Goal: Task Accomplishment & Management: Complete application form

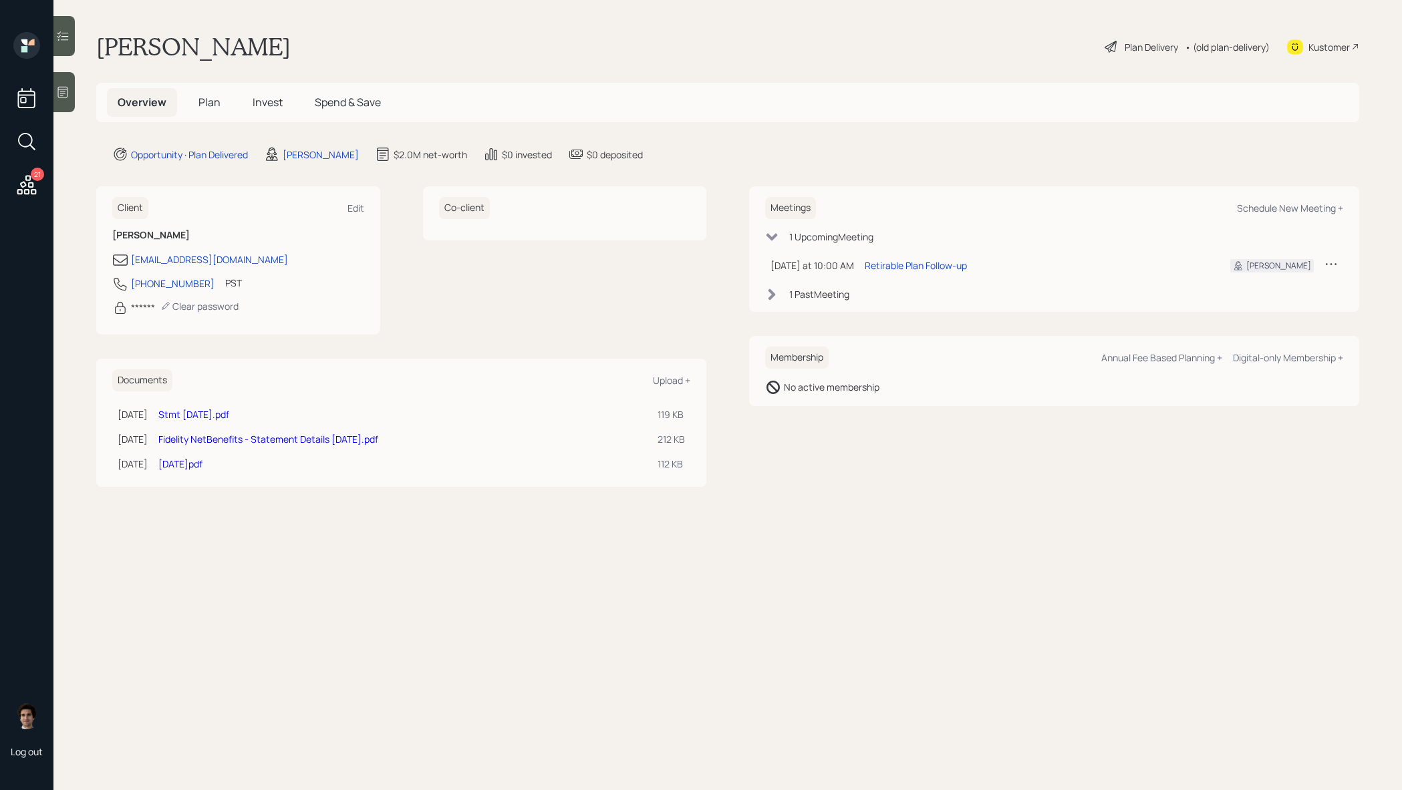
click at [220, 110] on h5 "Plan" at bounding box center [209, 102] width 43 height 29
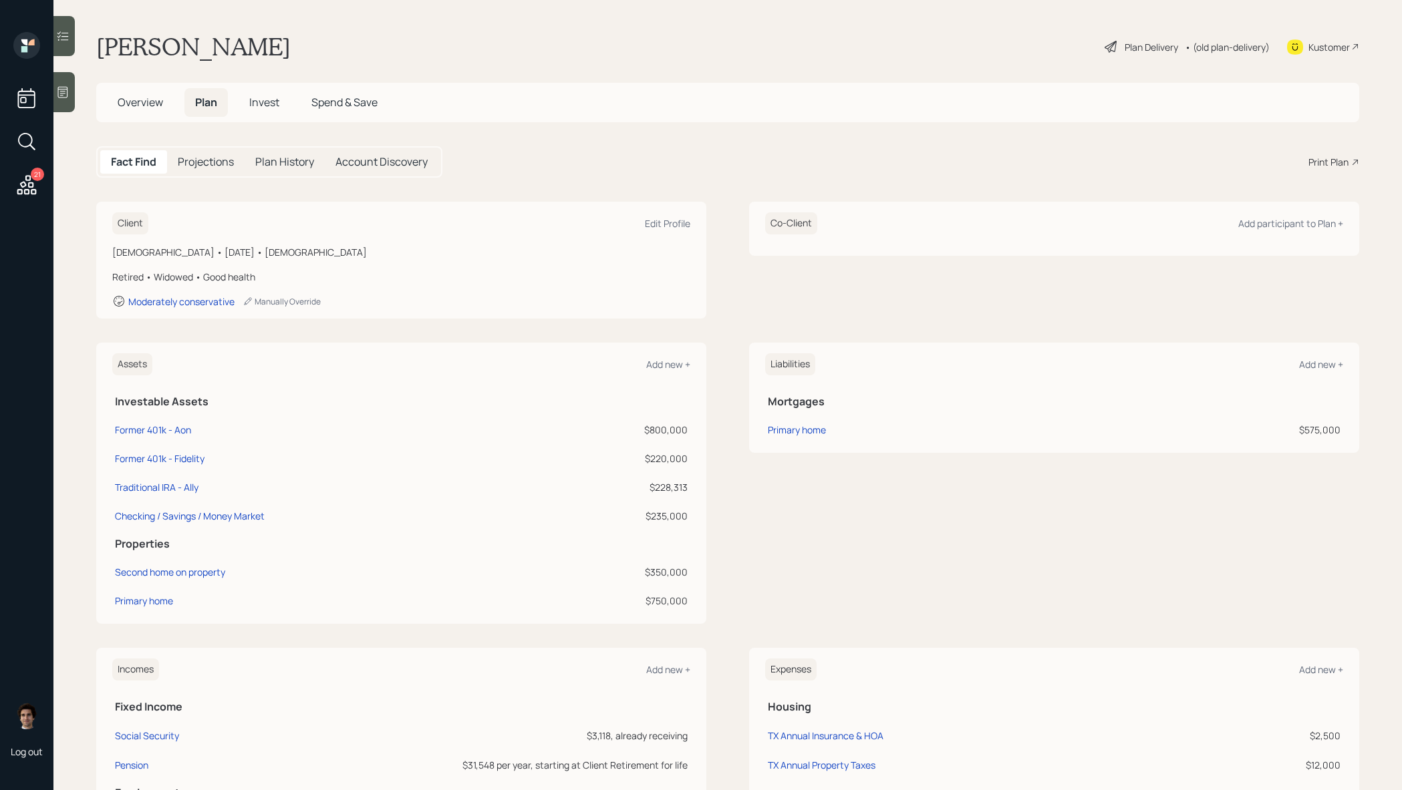
click at [172, 108] on h5 "Overview" at bounding box center [140, 102] width 67 height 29
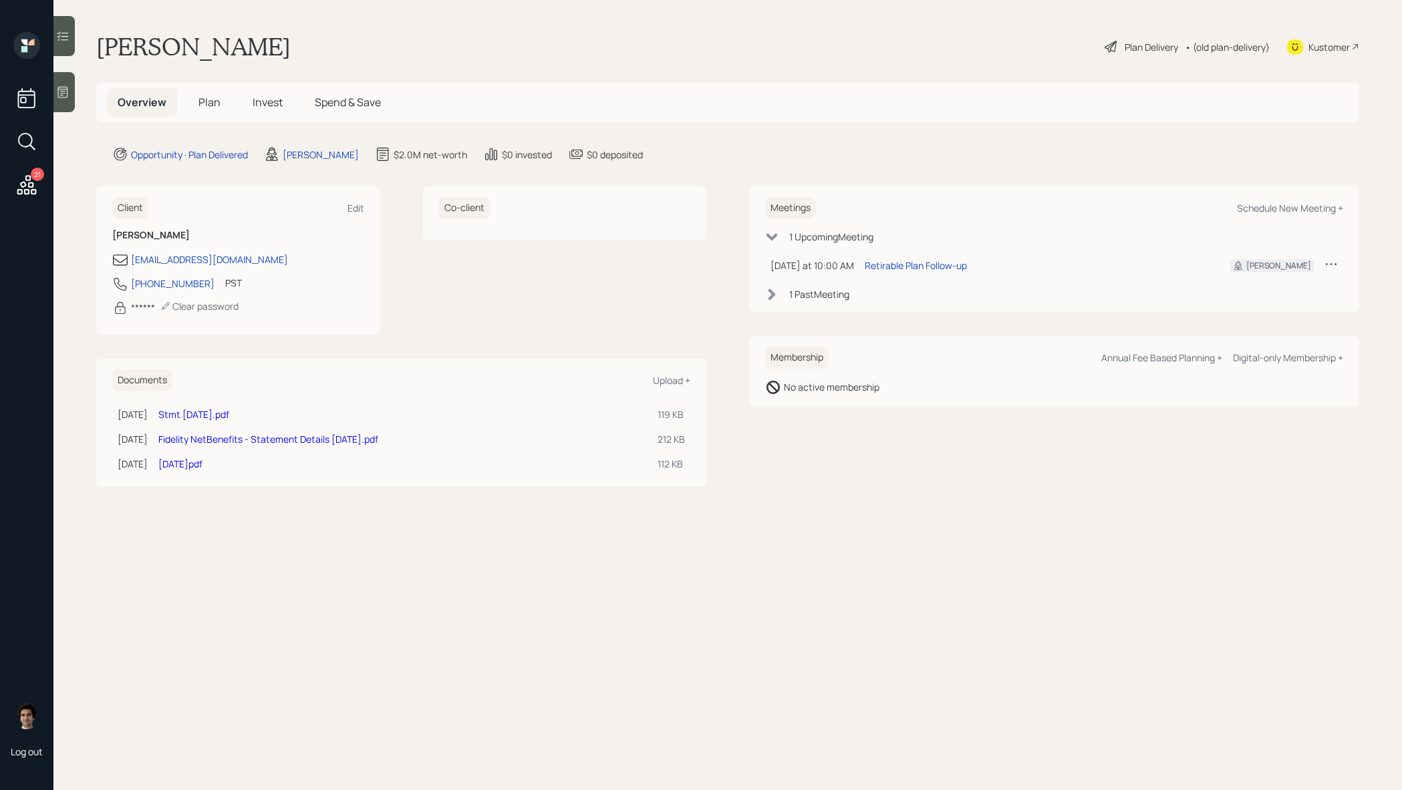
click at [210, 102] on span "Plan" at bounding box center [209, 102] width 22 height 15
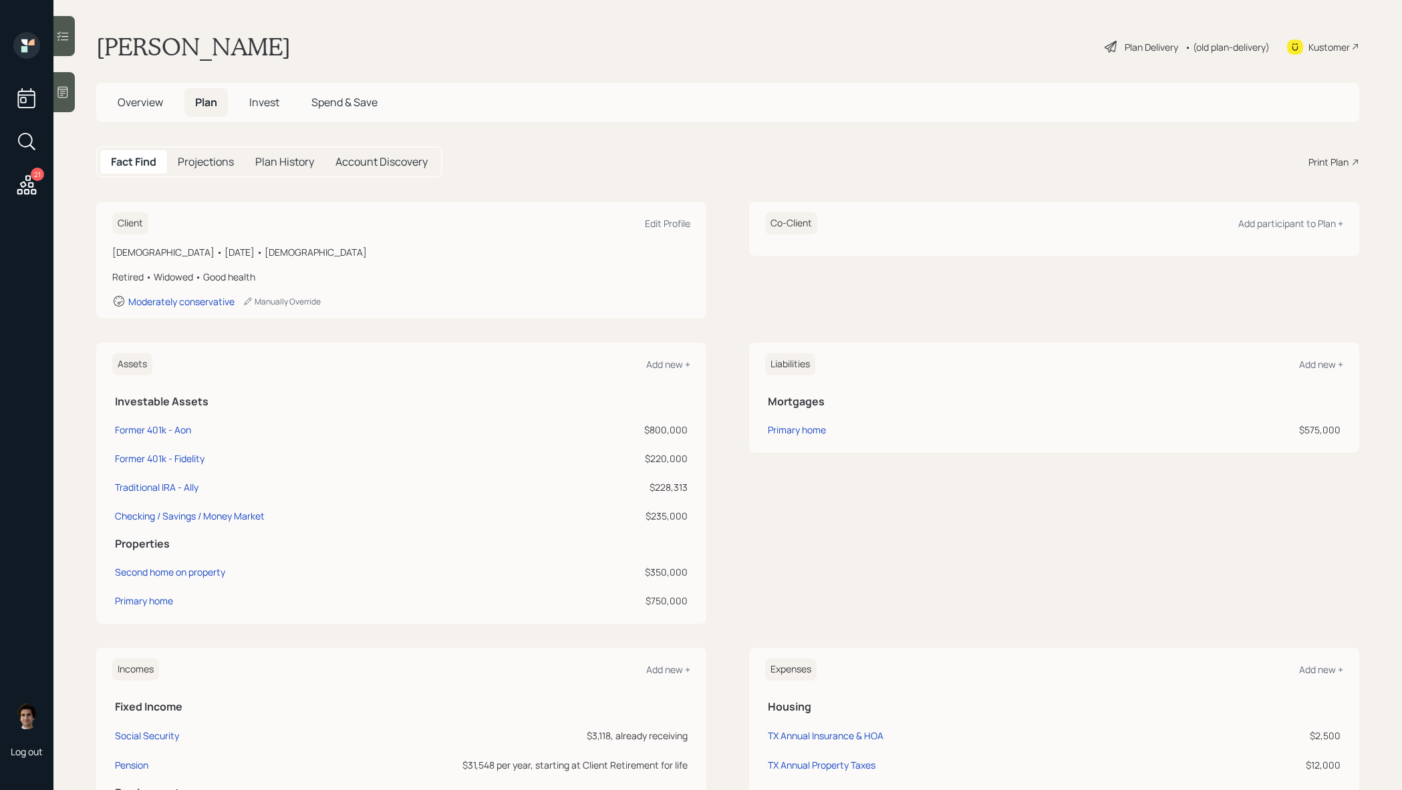
click at [1124, 45] on div "Plan Delivery" at bounding box center [1150, 47] width 53 height 14
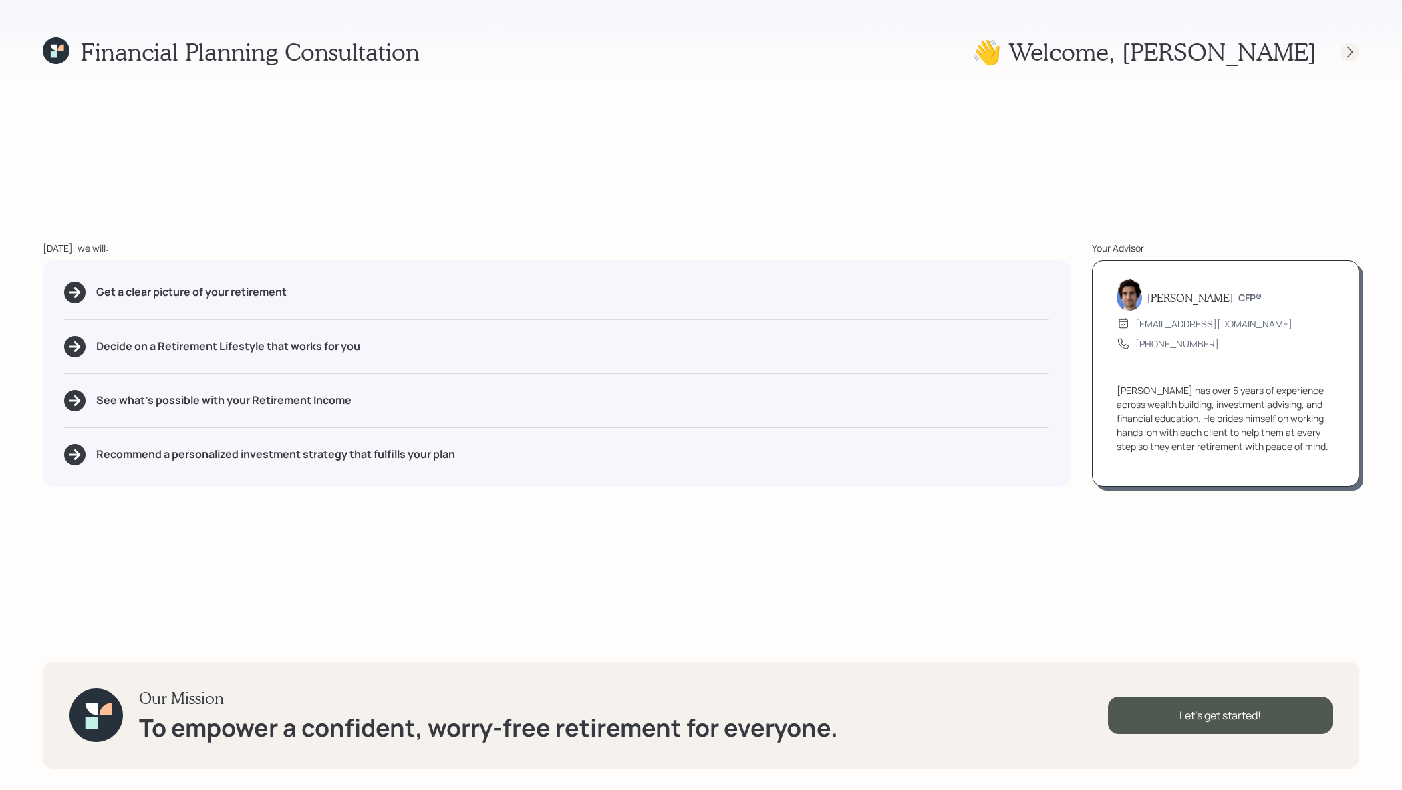
click at [1350, 61] on div at bounding box center [1349, 52] width 19 height 19
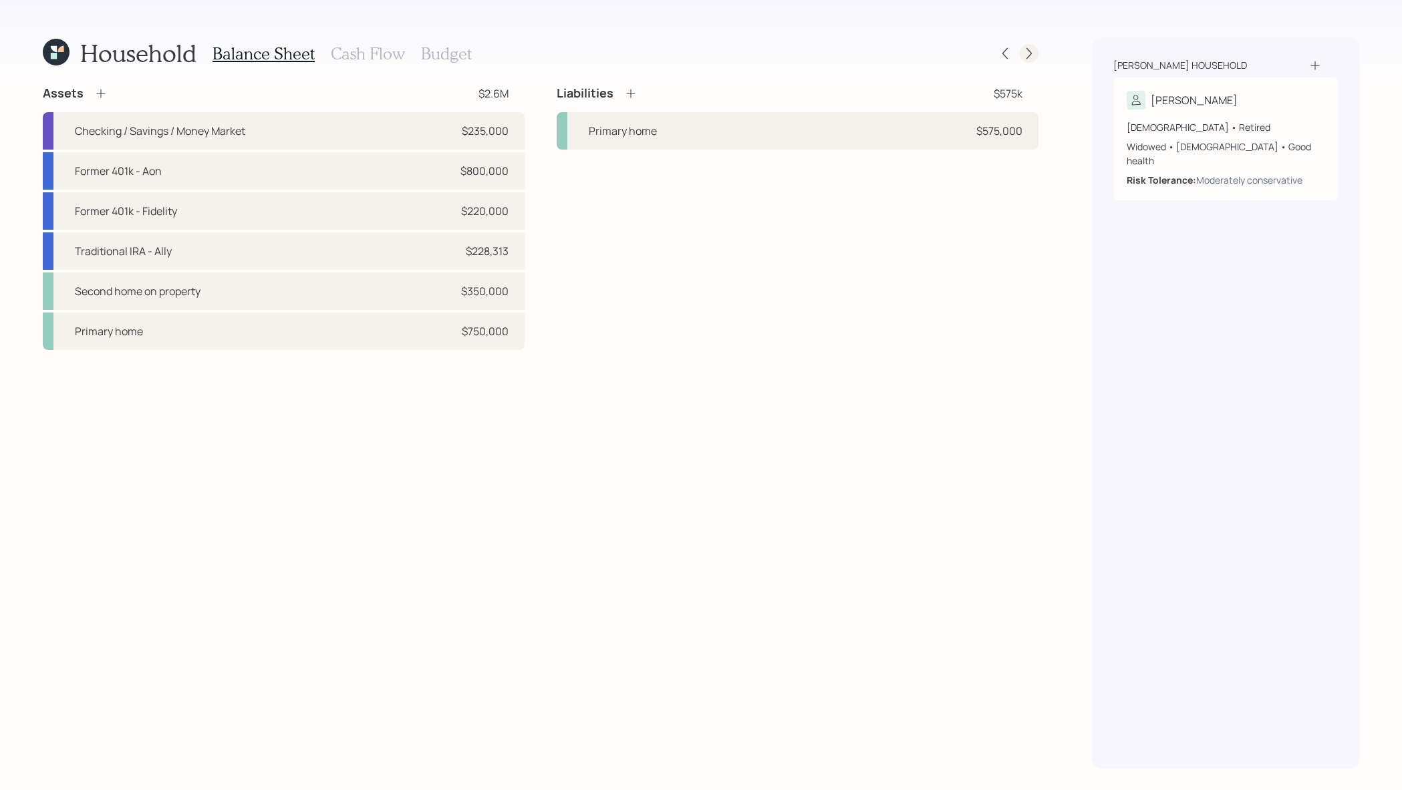
click at [1024, 48] on icon at bounding box center [1028, 53] width 13 height 13
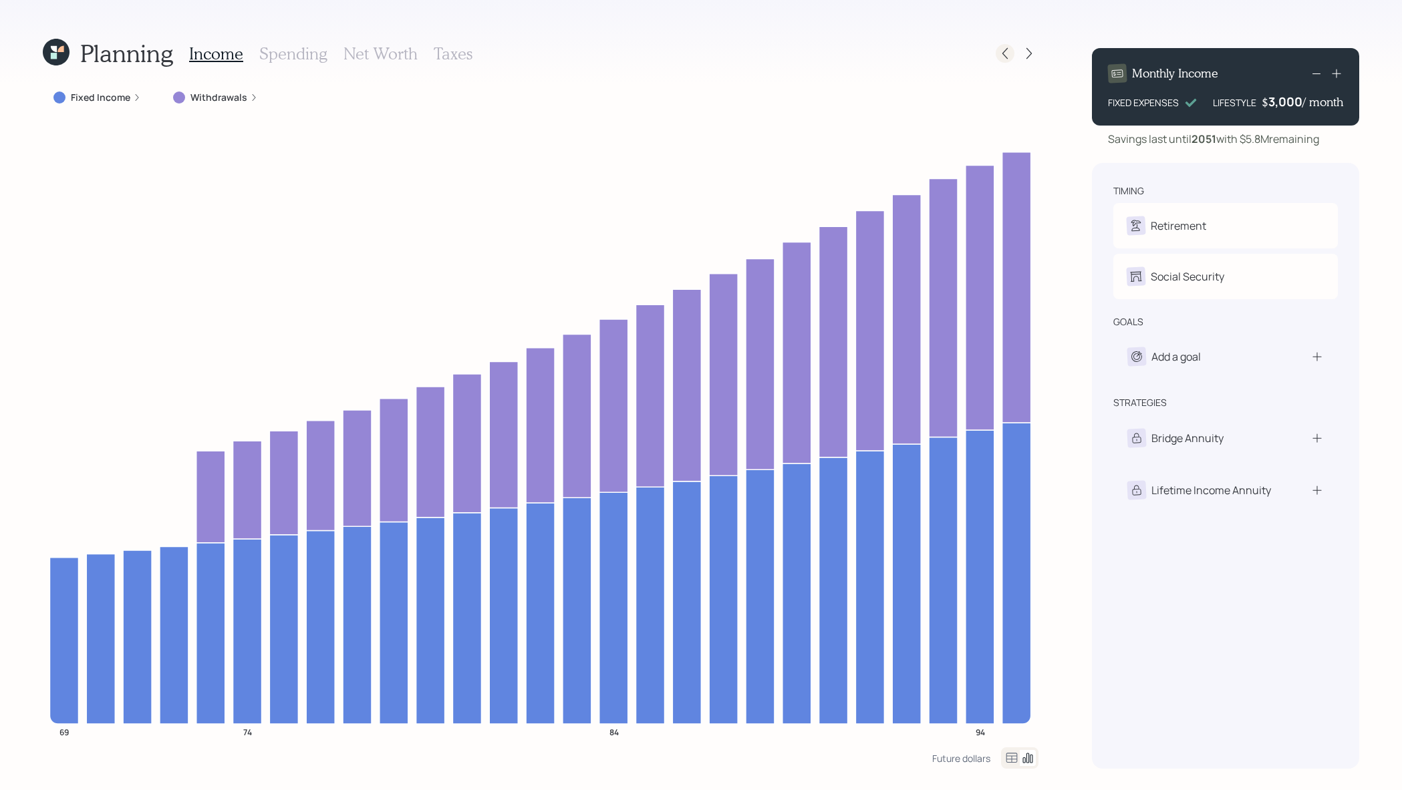
click at [1001, 51] on icon at bounding box center [1004, 53] width 13 height 13
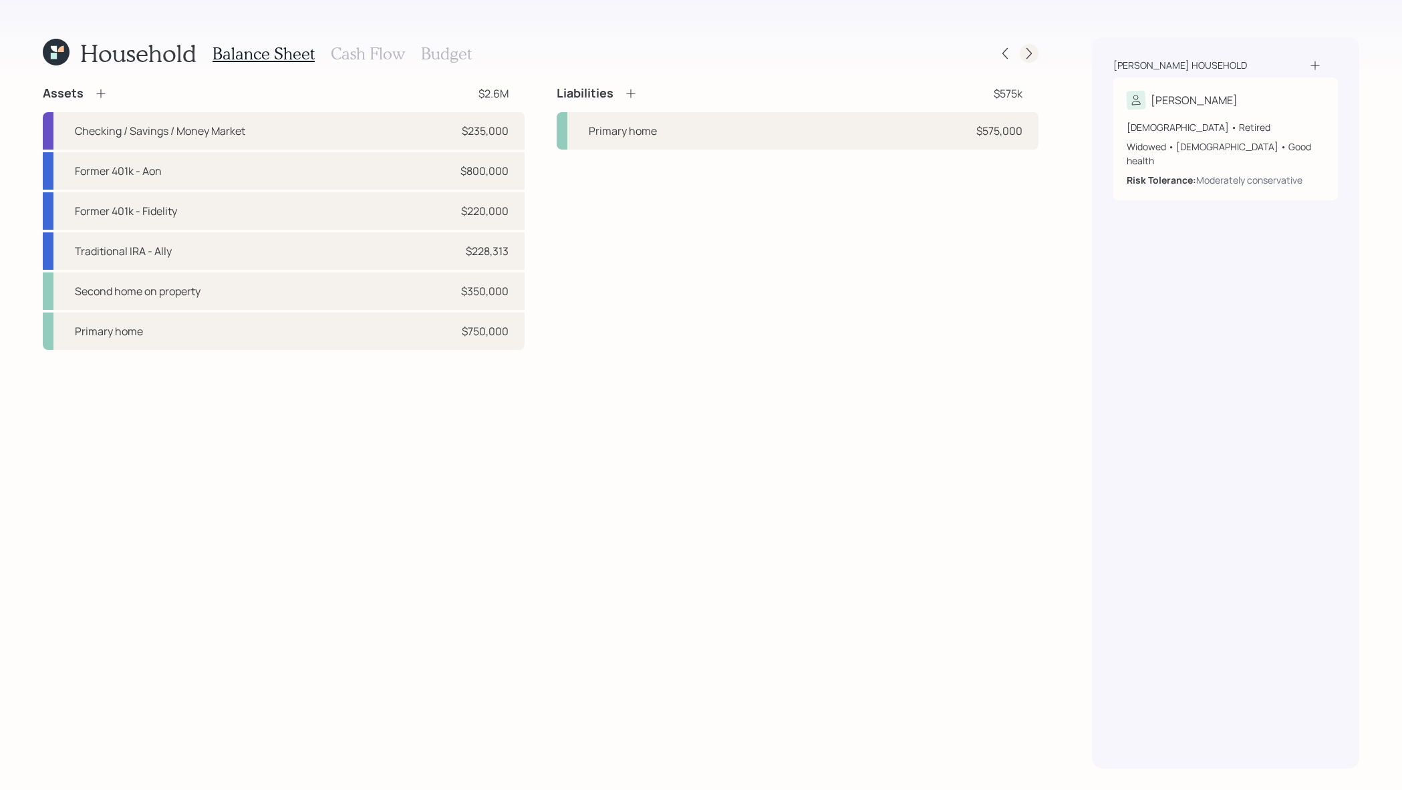
click at [1028, 57] on icon at bounding box center [1028, 53] width 5 height 11
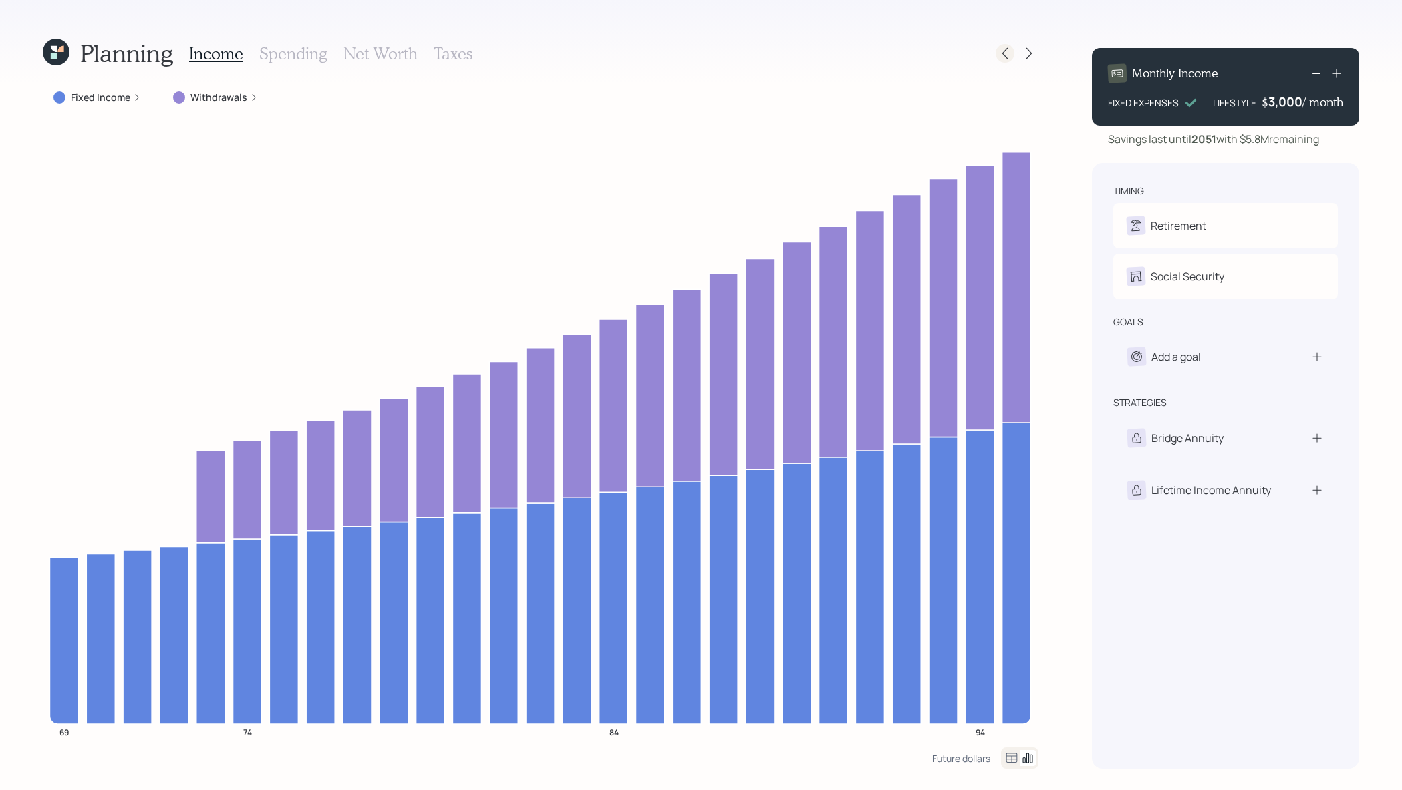
click at [995, 55] on div at bounding box center [1004, 53] width 19 height 19
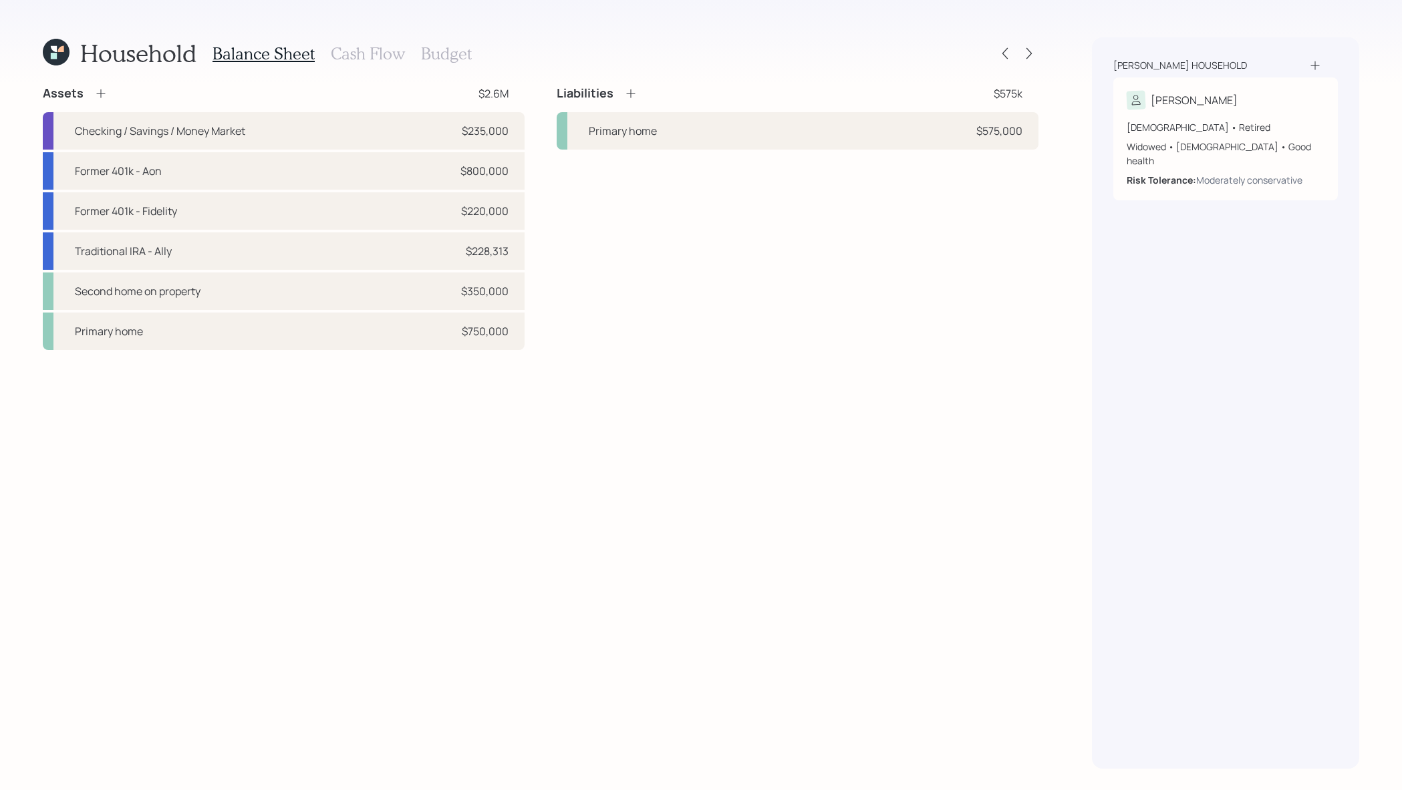
click at [361, 45] on h3 "Cash Flow" at bounding box center [368, 53] width 74 height 19
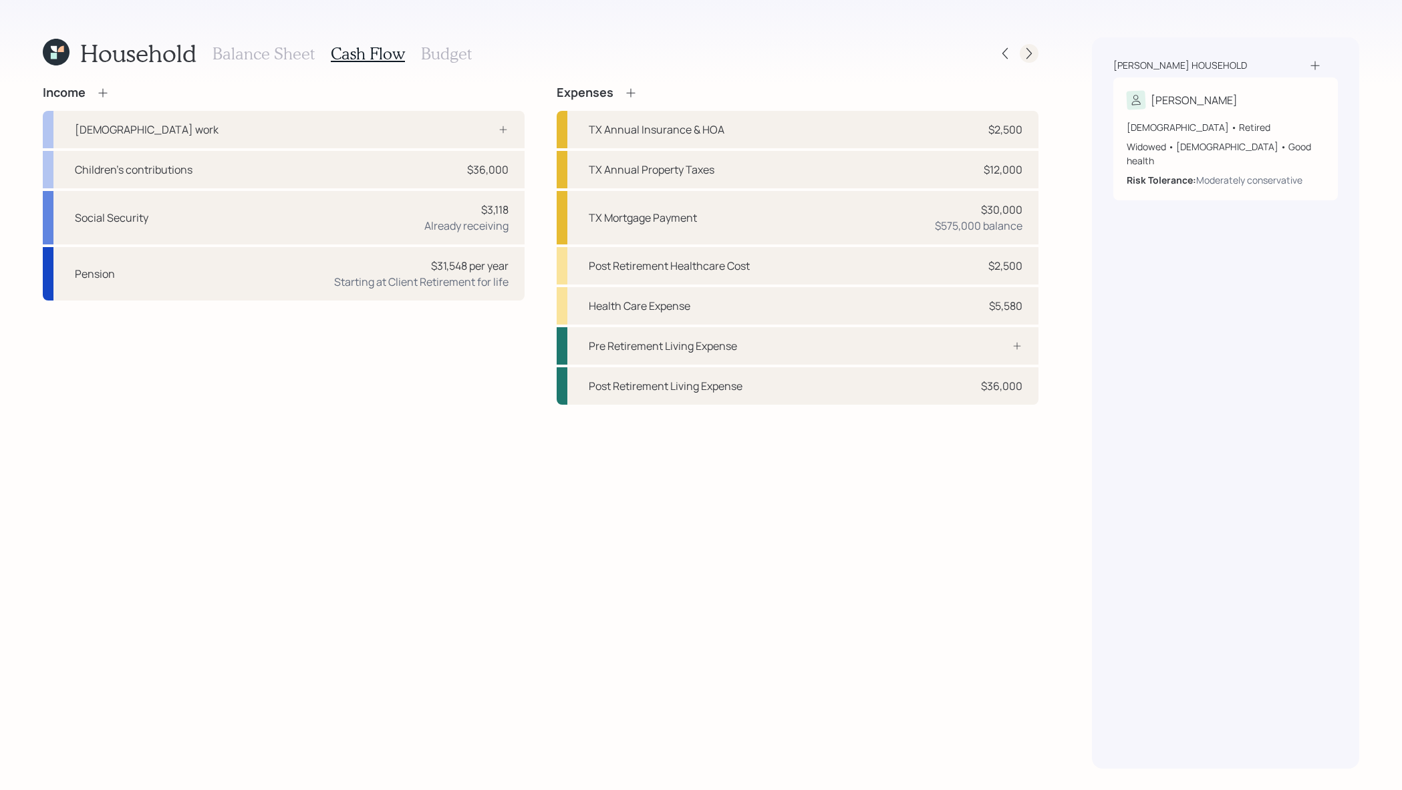
click at [1031, 51] on icon at bounding box center [1028, 53] width 13 height 13
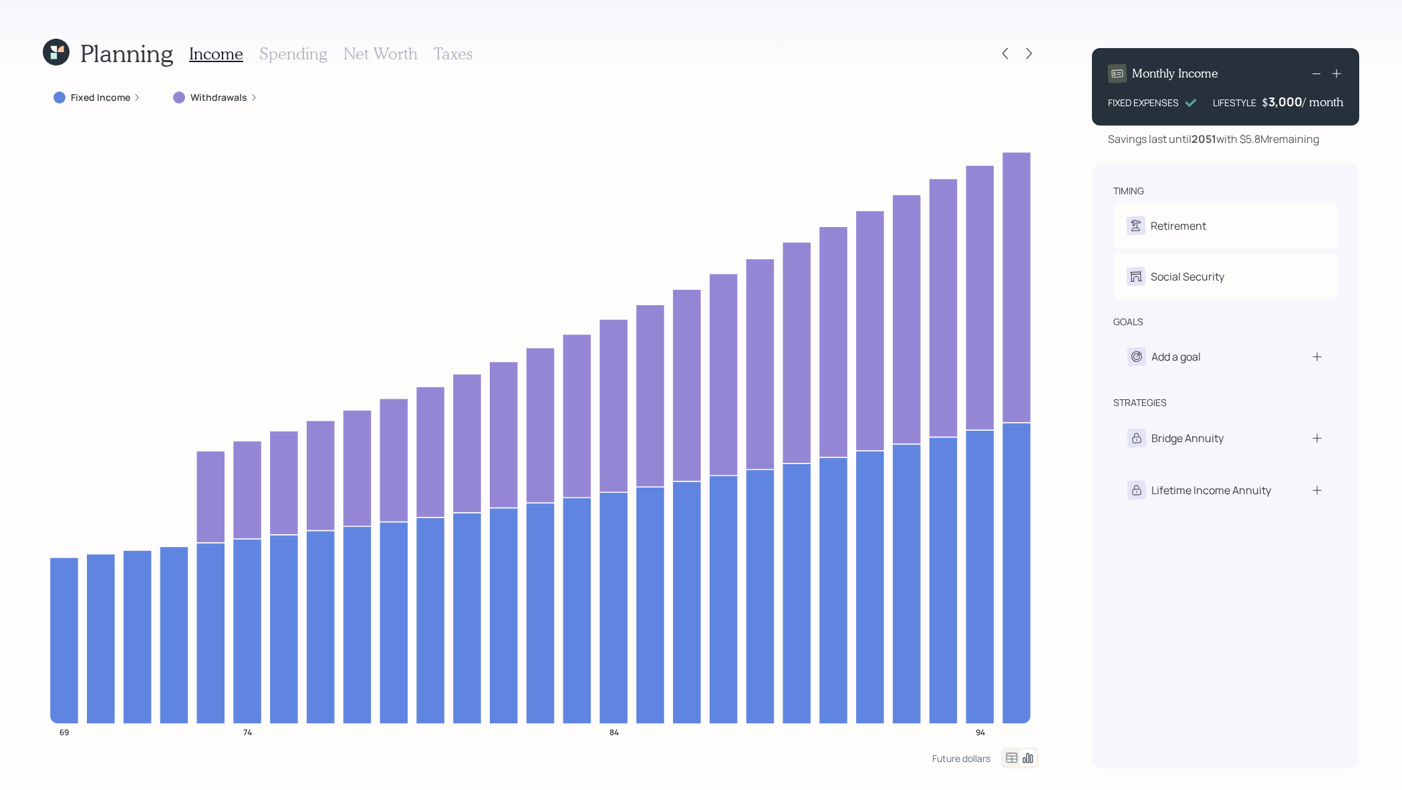
click at [128, 91] on label "Fixed Income" at bounding box center [100, 97] width 59 height 13
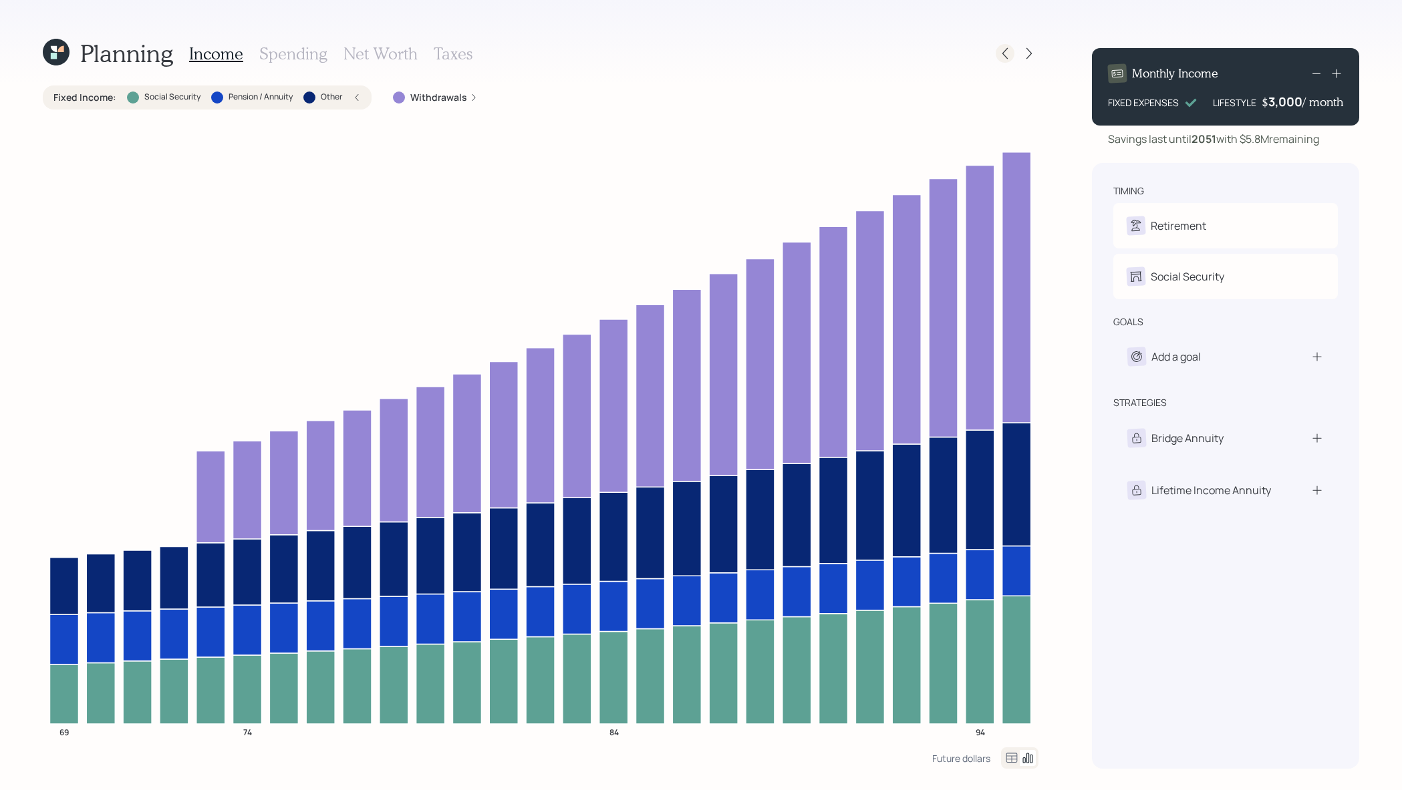
click at [1008, 53] on icon at bounding box center [1004, 53] width 13 height 13
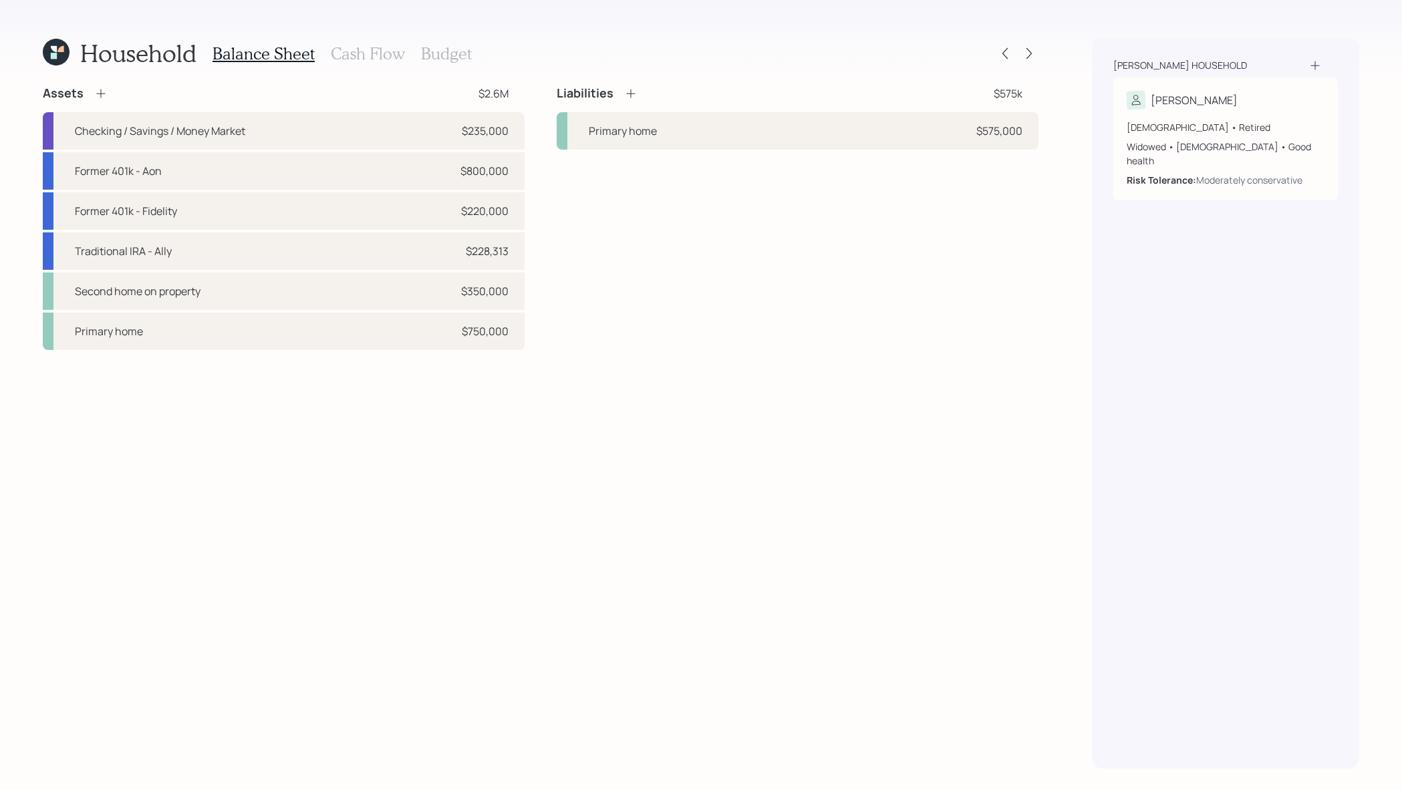
click at [385, 61] on h3 "Cash Flow" at bounding box center [368, 53] width 74 height 19
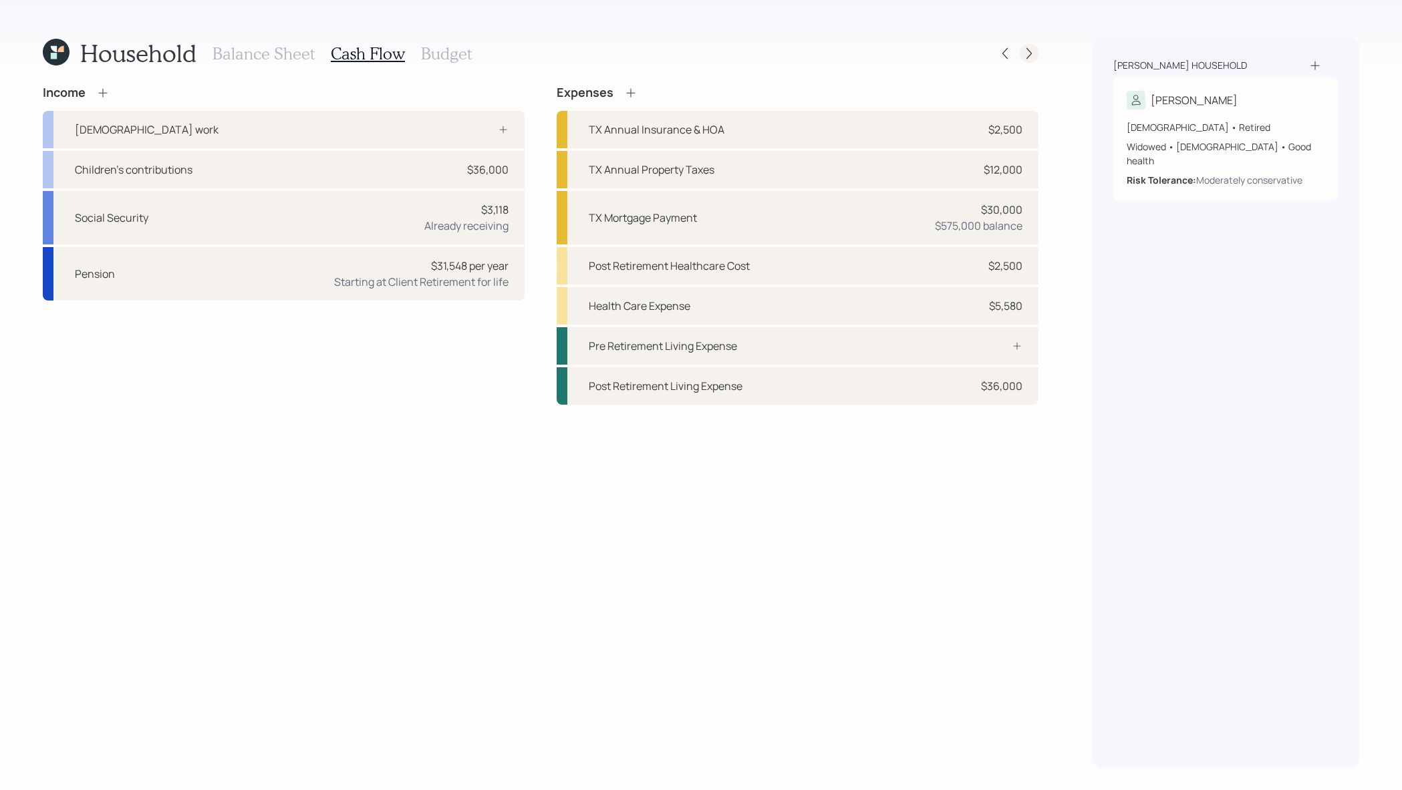
click at [1026, 56] on icon at bounding box center [1028, 53] width 13 height 13
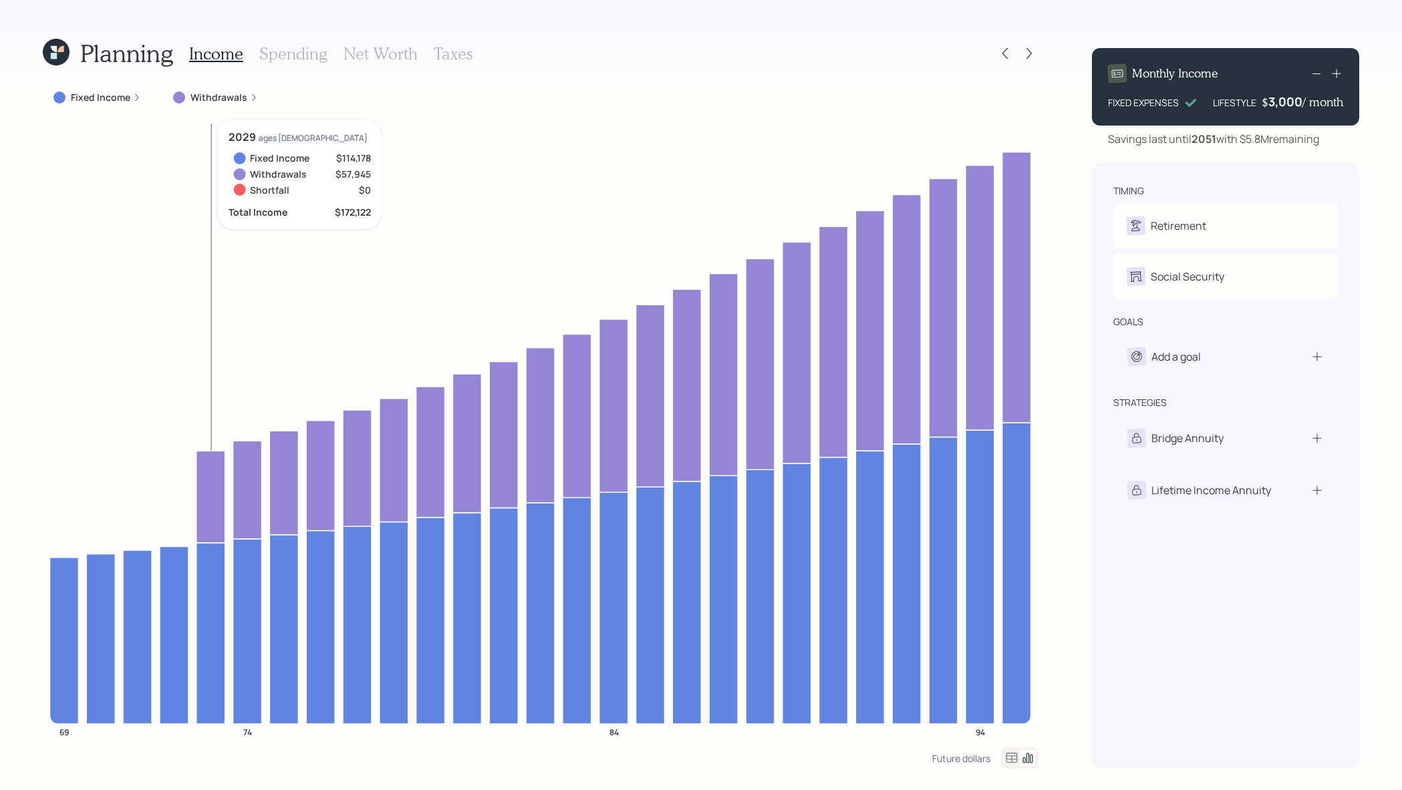
click at [216, 484] on icon at bounding box center [210, 497] width 29 height 92
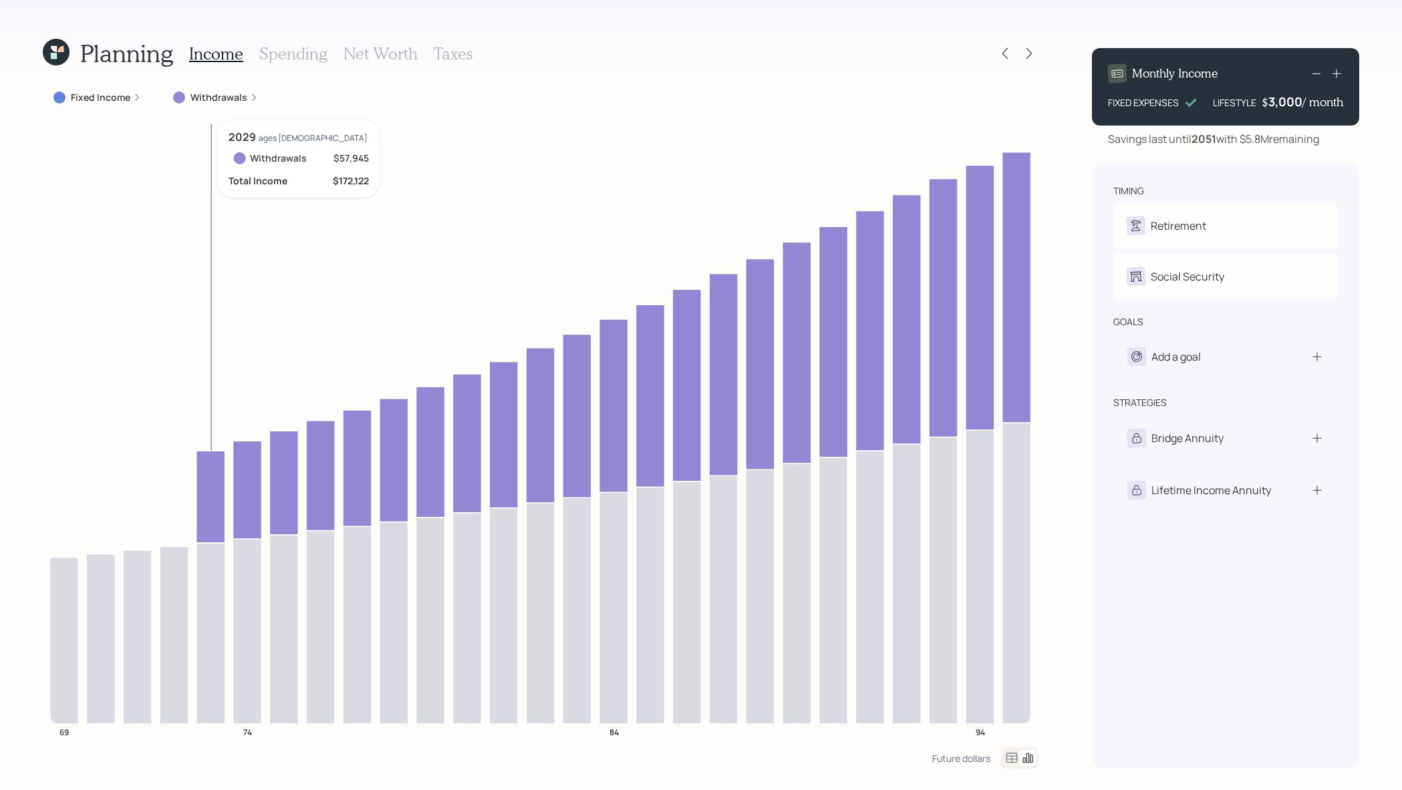
click at [216, 484] on icon at bounding box center [210, 497] width 29 height 92
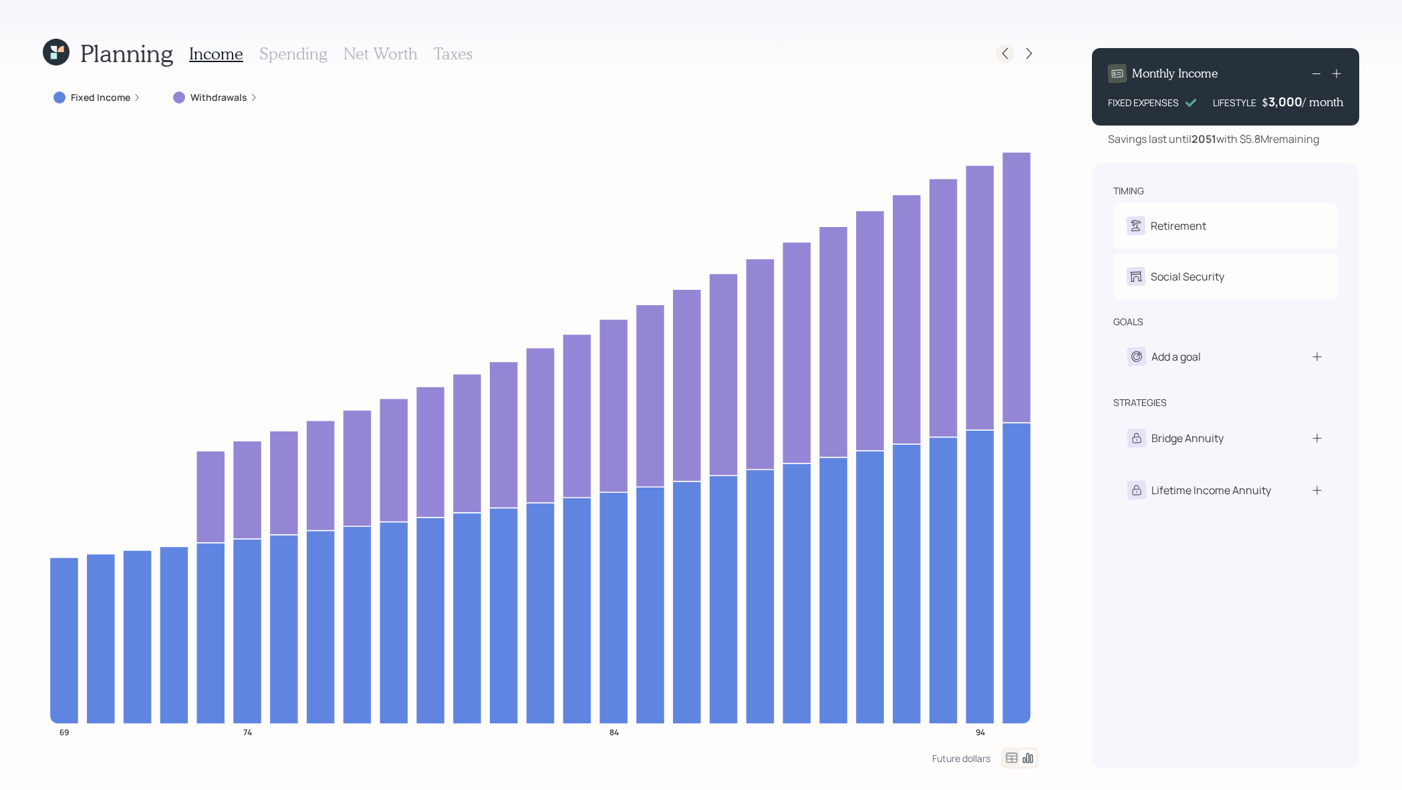
click at [1004, 51] on icon at bounding box center [1004, 53] width 13 height 13
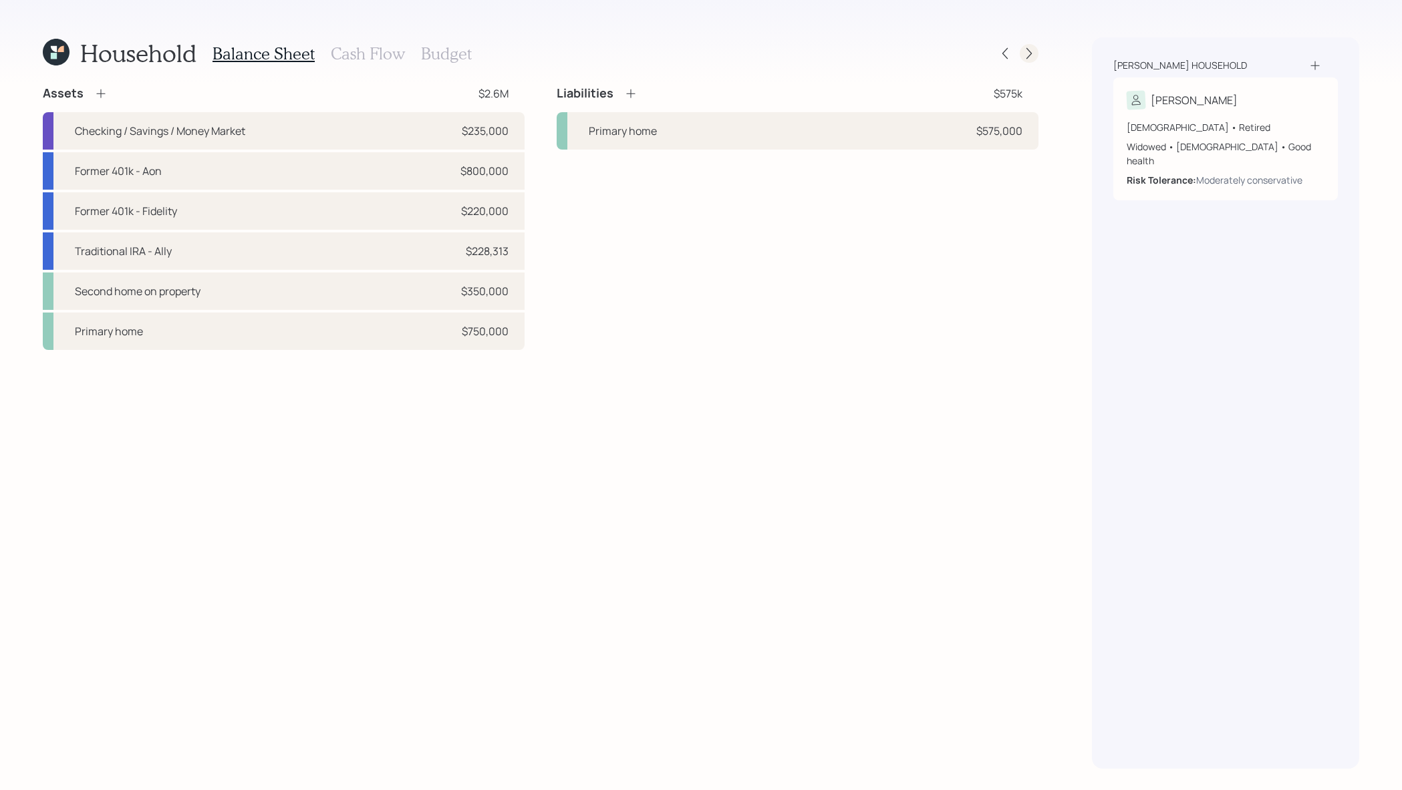
click at [1028, 49] on icon at bounding box center [1028, 53] width 13 height 13
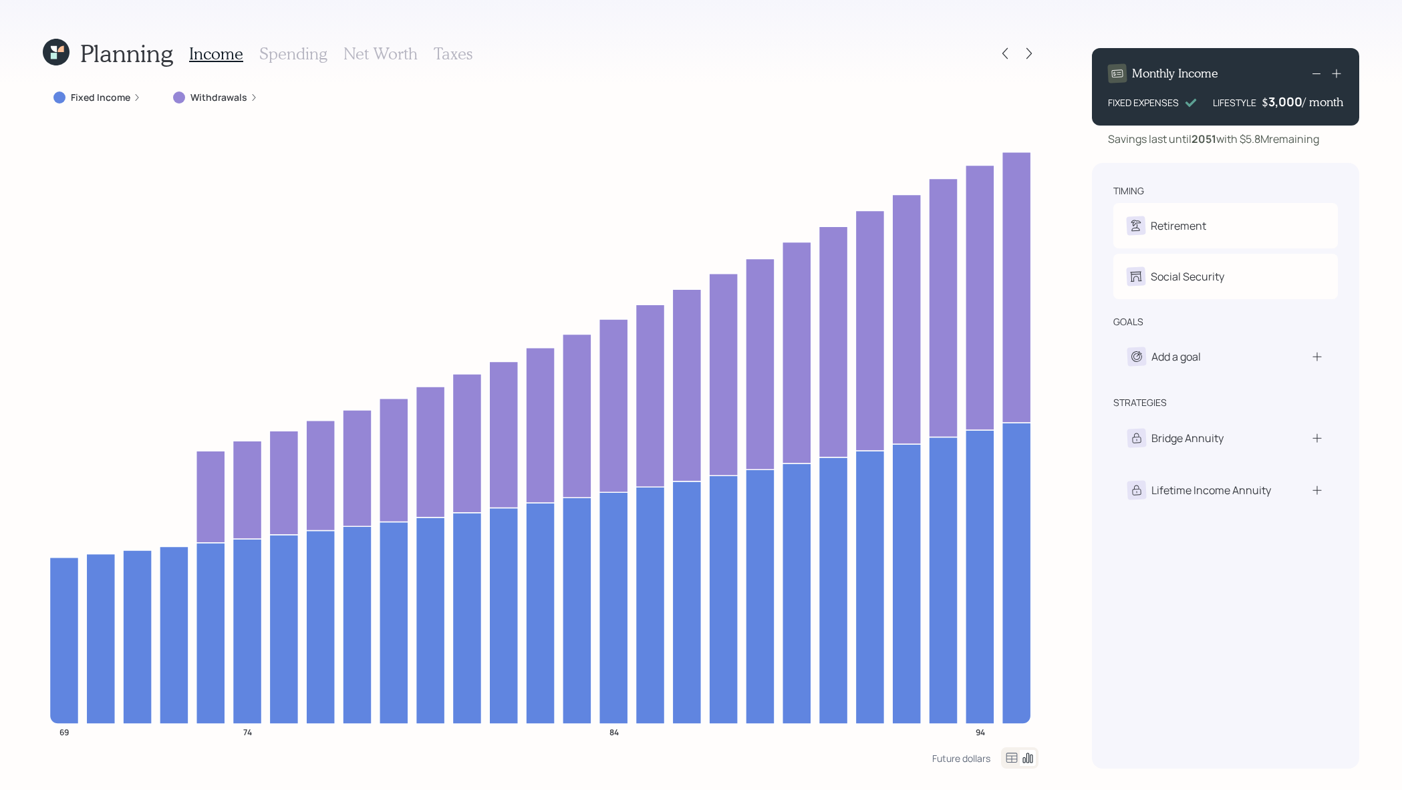
click at [456, 56] on h3 "Taxes" at bounding box center [453, 53] width 39 height 19
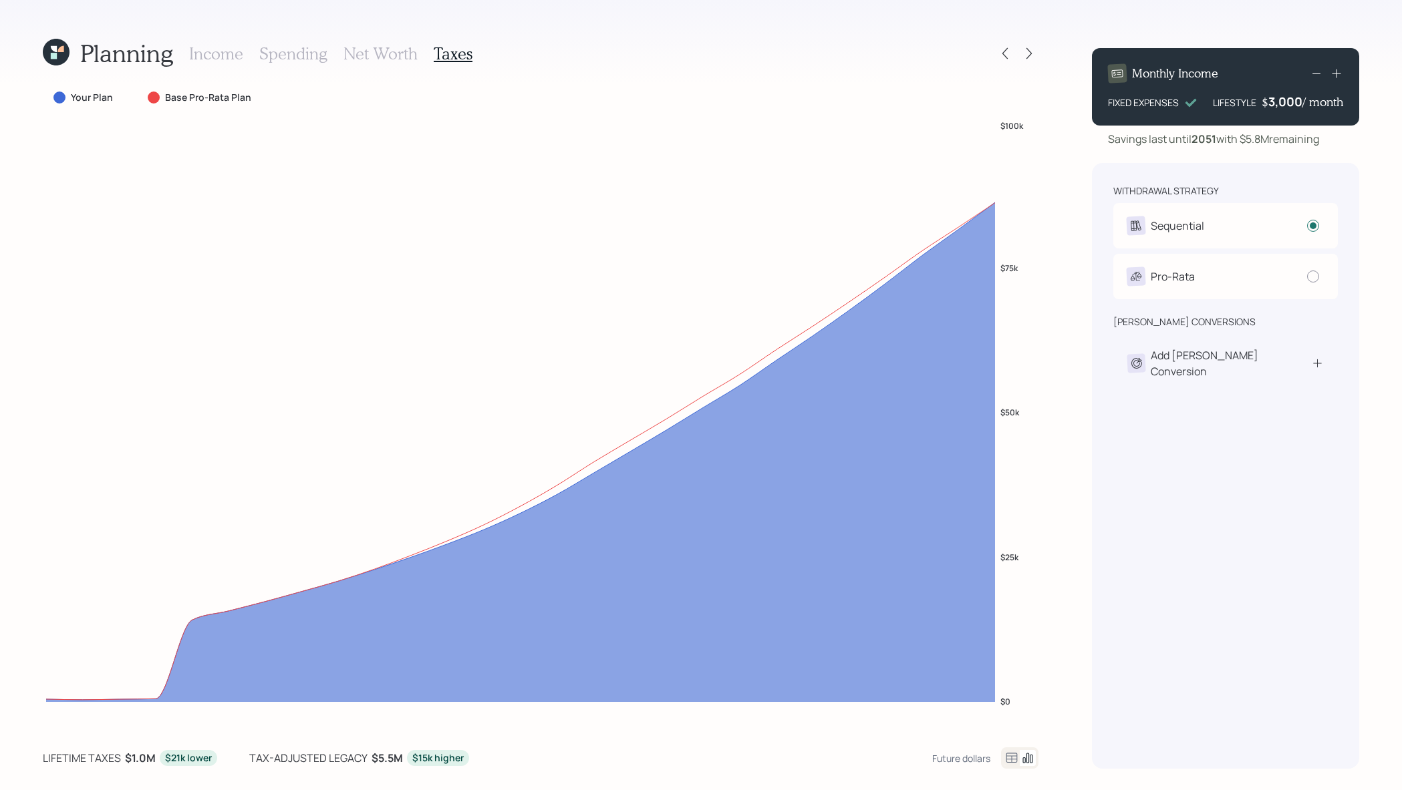
click at [1008, 764] on icon at bounding box center [1011, 758] width 16 height 16
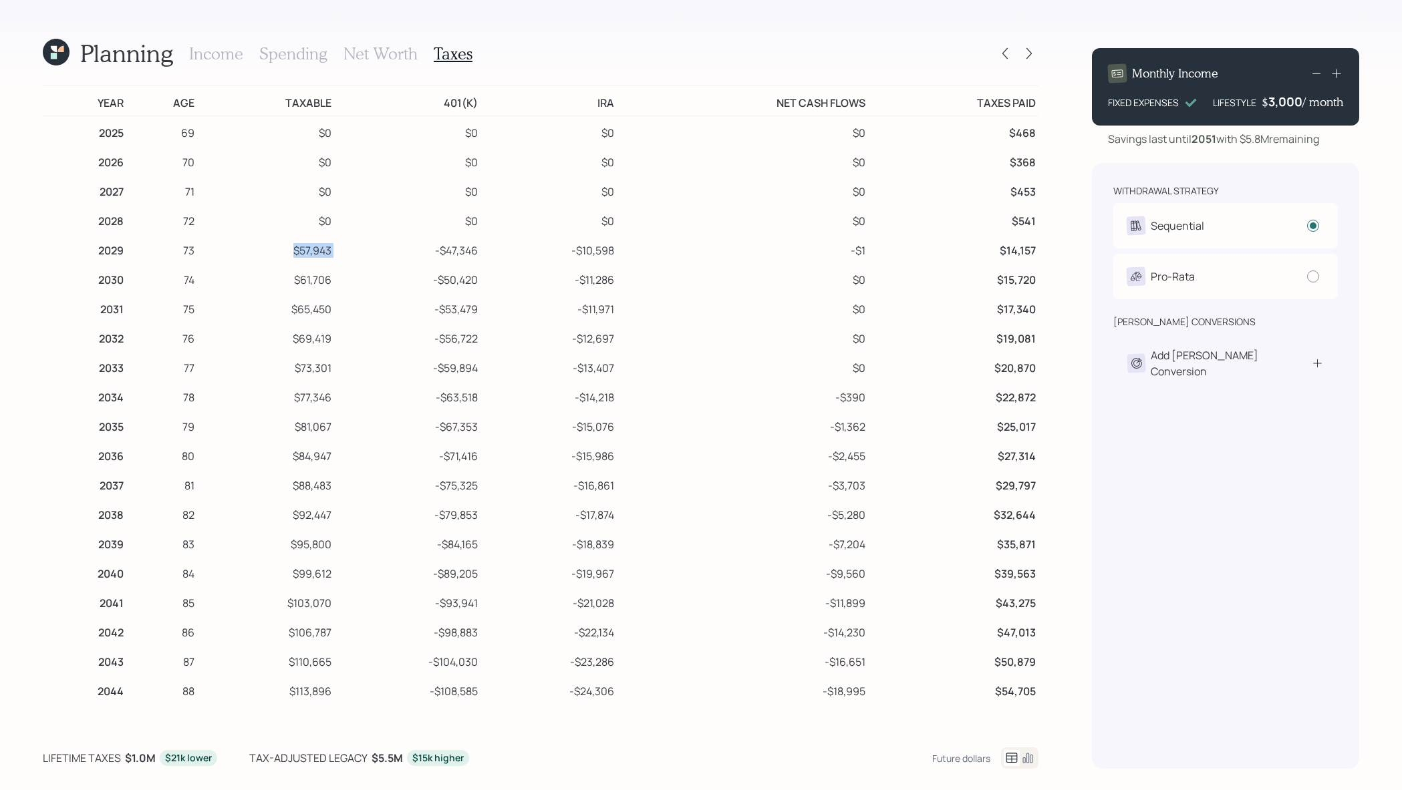
drag, startPoint x: 353, startPoint y: 251, endPoint x: 273, endPoint y: 252, distance: 79.5
click at [273, 252] on tr "2029 73 $57,943 -$47,346 -$10,598 -$1 $14,157" at bounding box center [540, 248] width 995 height 29
drag, startPoint x: 353, startPoint y: 283, endPoint x: 282, endPoint y: 284, distance: 70.8
click at [282, 284] on tr "2030 74 $61,706 -$50,420 -$11,286 $0 $15,720" at bounding box center [540, 277] width 995 height 29
drag, startPoint x: 359, startPoint y: 303, endPoint x: 267, endPoint y: 310, distance: 92.5
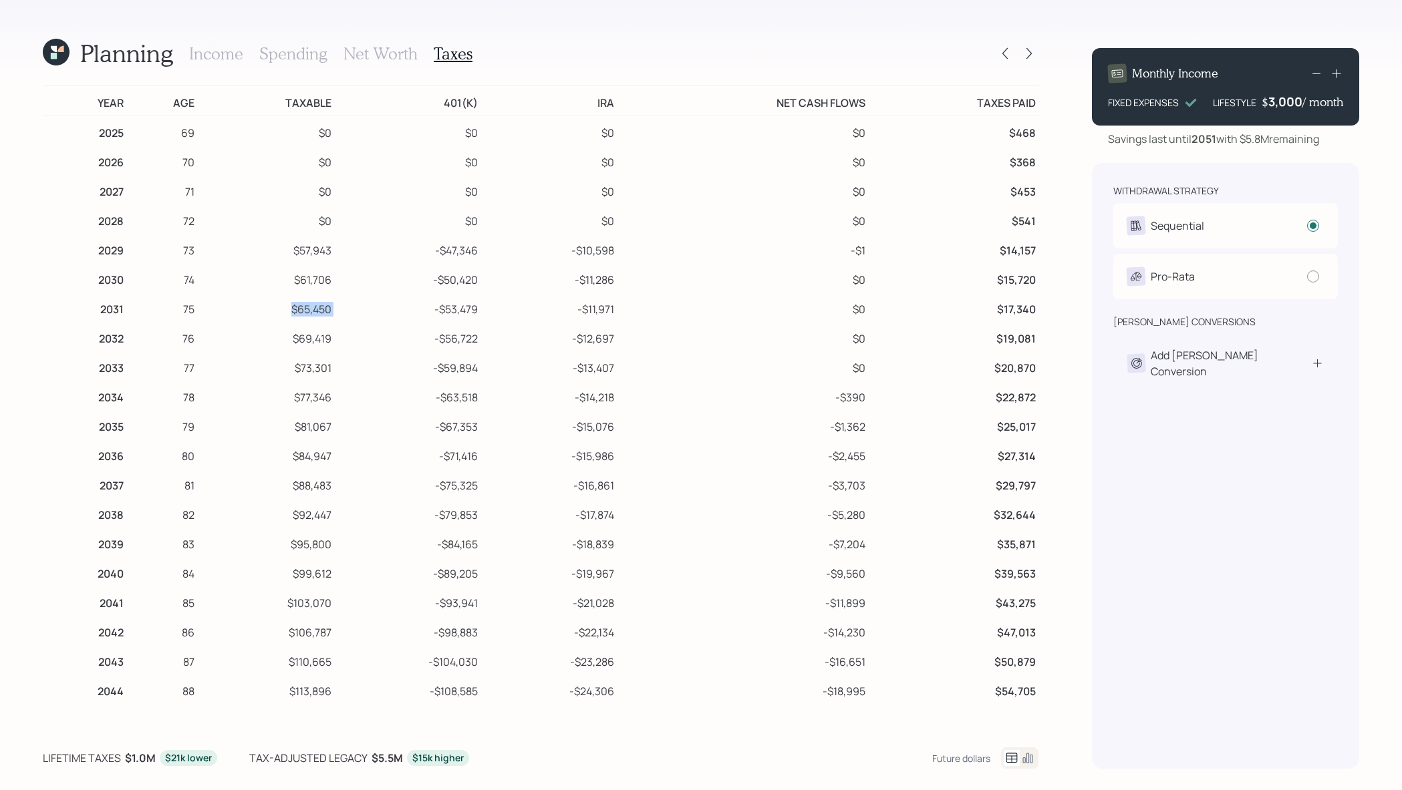
click at [267, 310] on tr "2031 75 $65,450 -$53,479 -$11,971 $0 $17,340" at bounding box center [540, 307] width 995 height 29
drag, startPoint x: 351, startPoint y: 340, endPoint x: 269, endPoint y: 346, distance: 82.4
click at [269, 346] on tr "2032 76 $69,419 -$56,722 -$12,697 $0 $19,081" at bounding box center [540, 336] width 995 height 29
drag, startPoint x: 359, startPoint y: 364, endPoint x: 294, endPoint y: 365, distance: 64.8
click at [294, 365] on tr "2033 77 $73,301 -$59,894 -$13,407 $0 $20,870" at bounding box center [540, 365] width 995 height 29
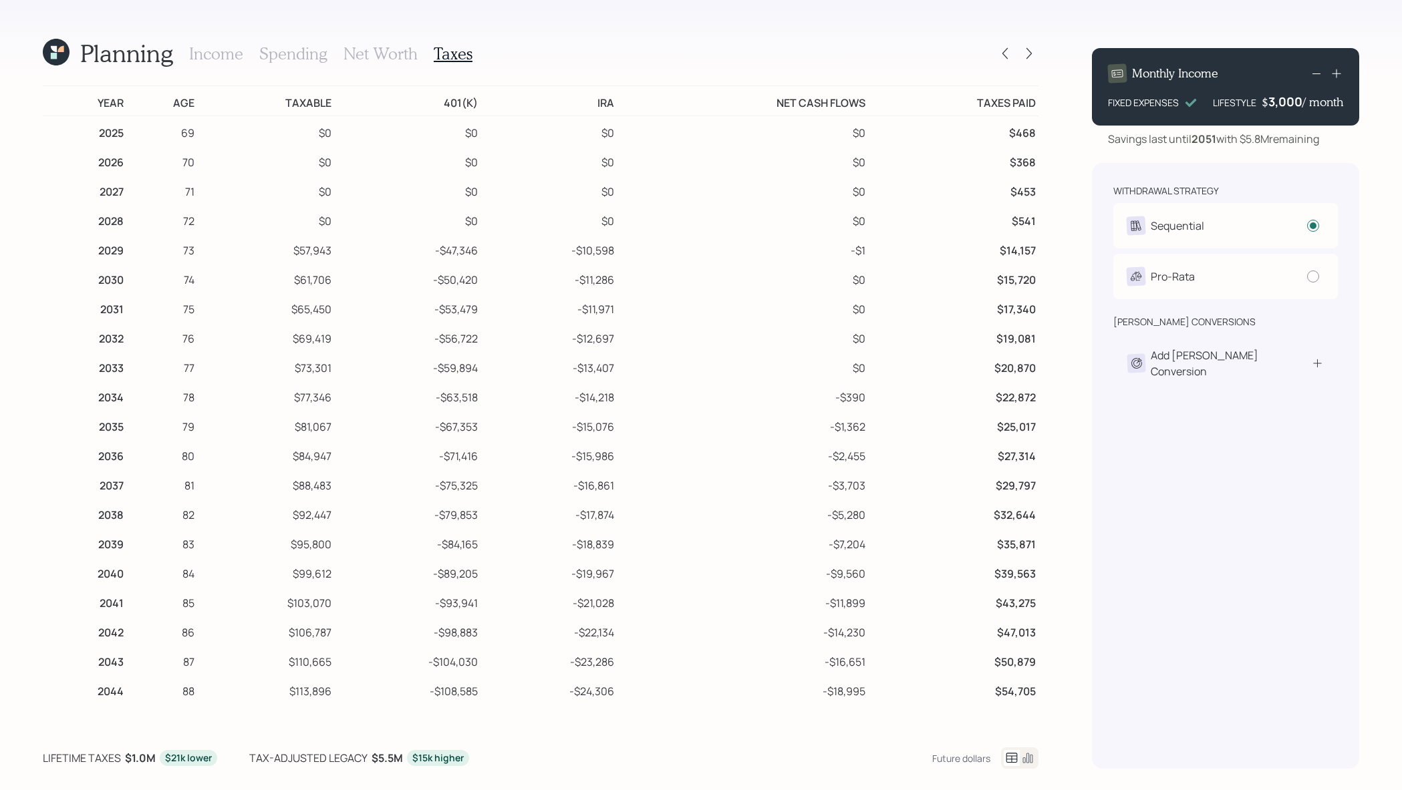
click at [457, 294] on td "-$53,479" at bounding box center [407, 307] width 146 height 29
click at [307, 274] on td "$61,706" at bounding box center [265, 277] width 137 height 29
click at [418, 58] on div "Income Spending Net Worth Taxes" at bounding box center [330, 53] width 283 height 32
drag, startPoint x: 331, startPoint y: 258, endPoint x: 284, endPoint y: 247, distance: 48.6
click at [284, 247] on td "$57,943" at bounding box center [265, 248] width 137 height 29
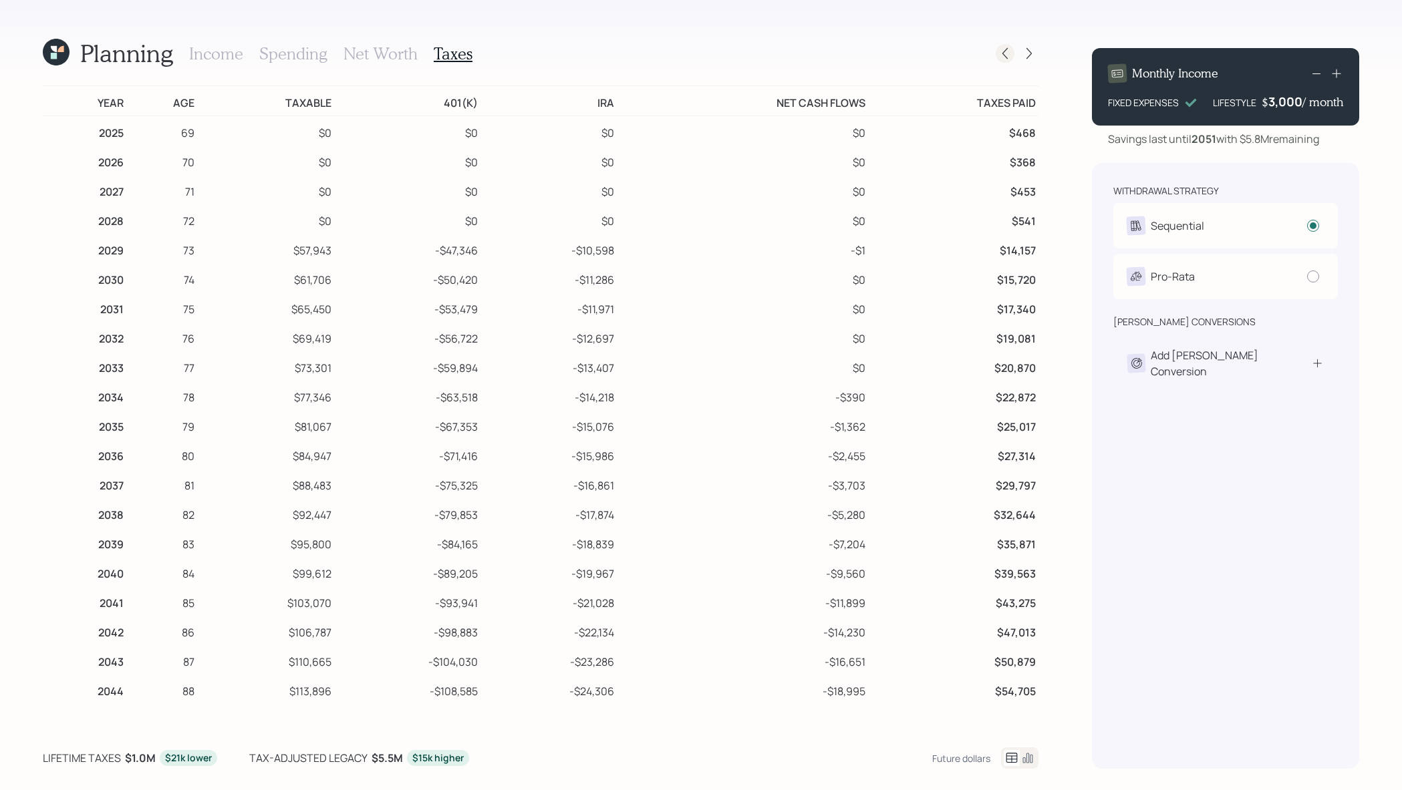
click at [999, 57] on icon at bounding box center [1004, 53] width 13 height 13
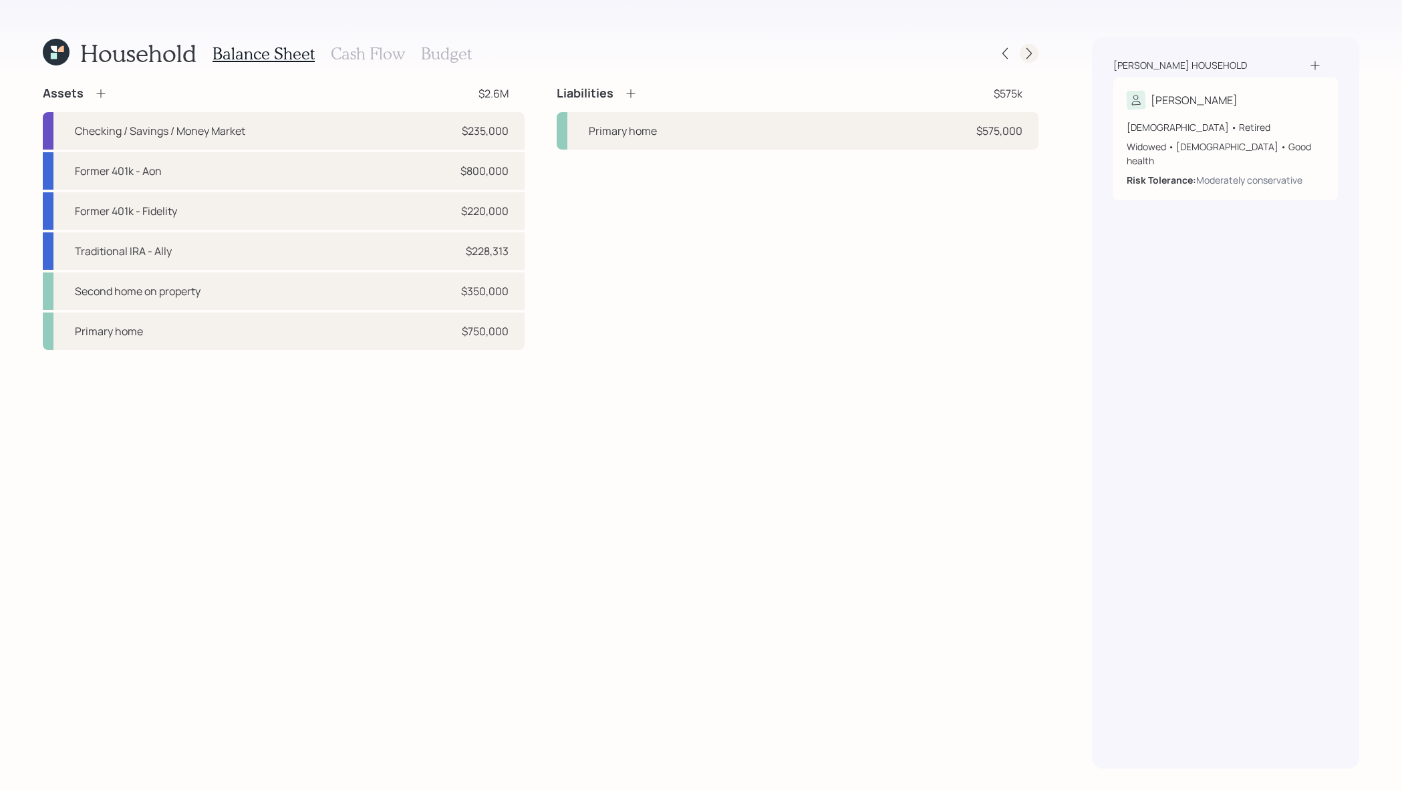
click at [1030, 50] on icon at bounding box center [1028, 53] width 13 height 13
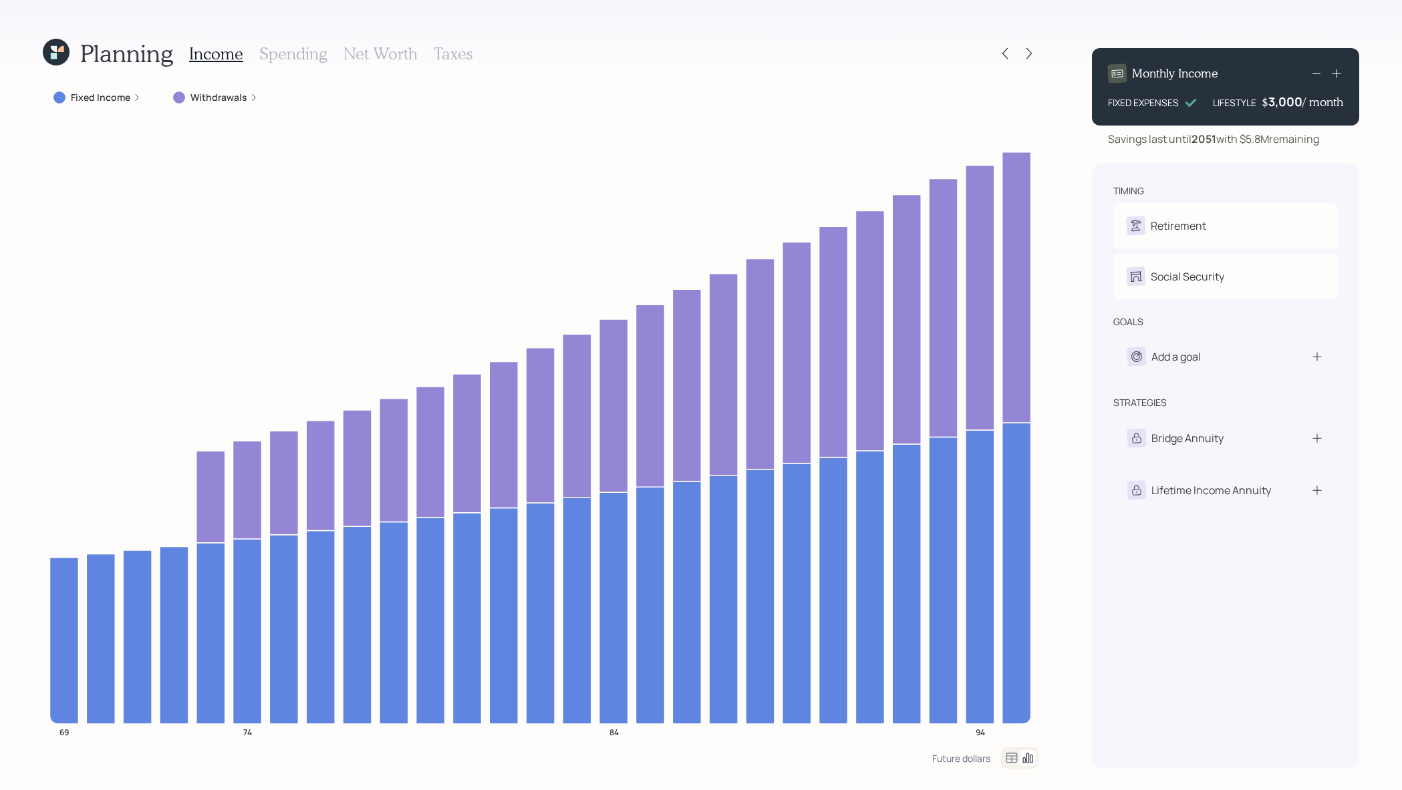
click at [304, 50] on h3 "Spending" at bounding box center [293, 53] width 68 height 19
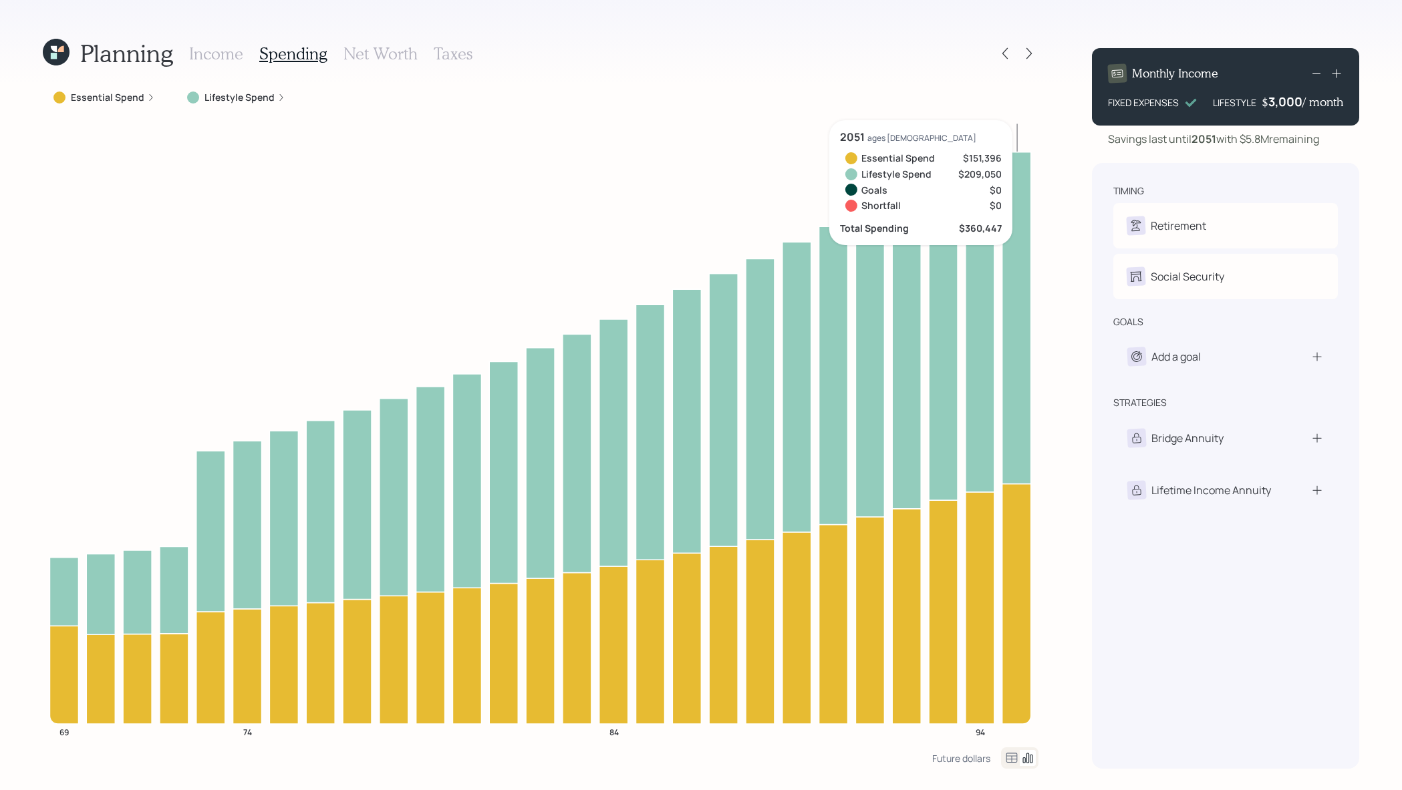
click at [1303, 623] on div "timing Retirement J Retired Social Security J Receiving goals Add a goal strate…" at bounding box center [1225, 466] width 267 height 606
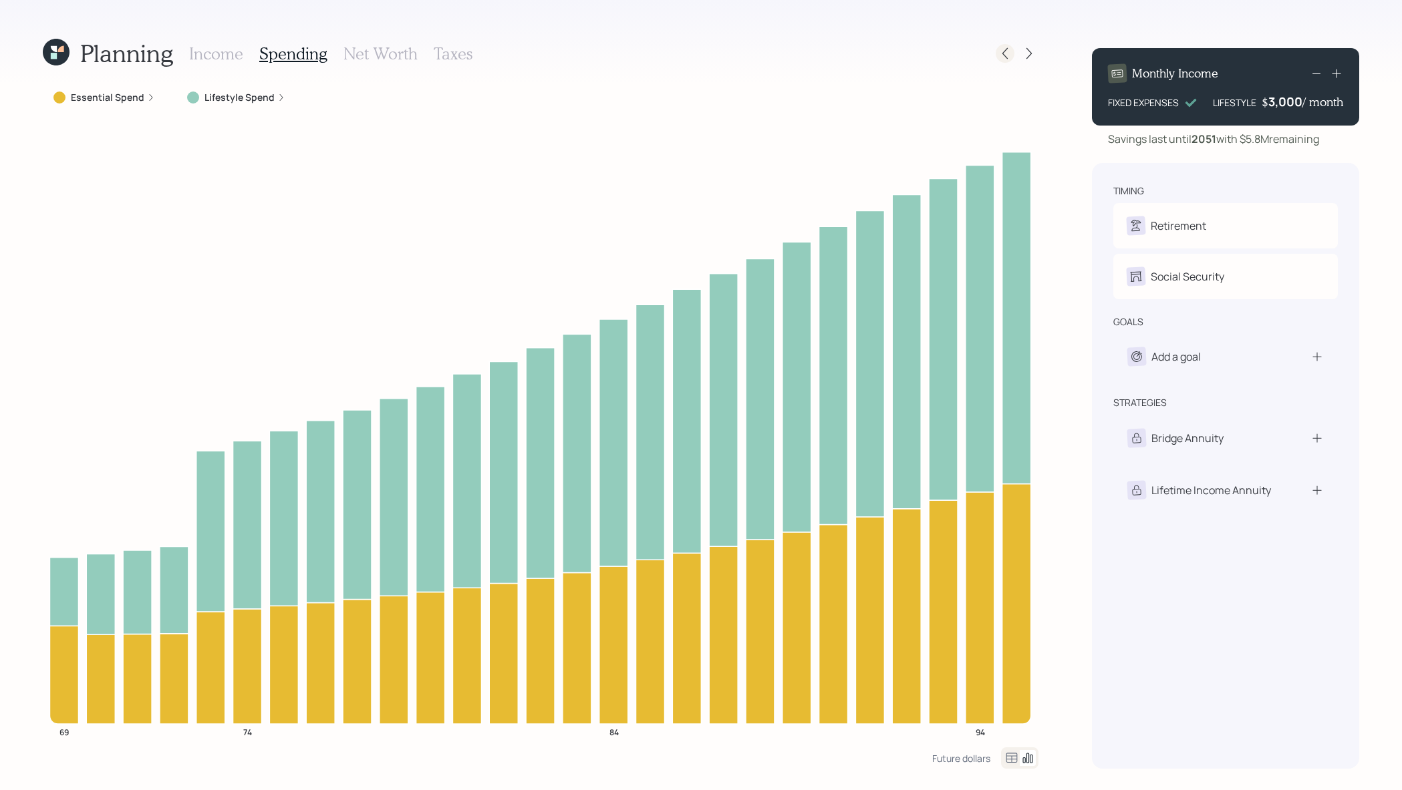
click at [1003, 56] on icon at bounding box center [1004, 53] width 13 height 13
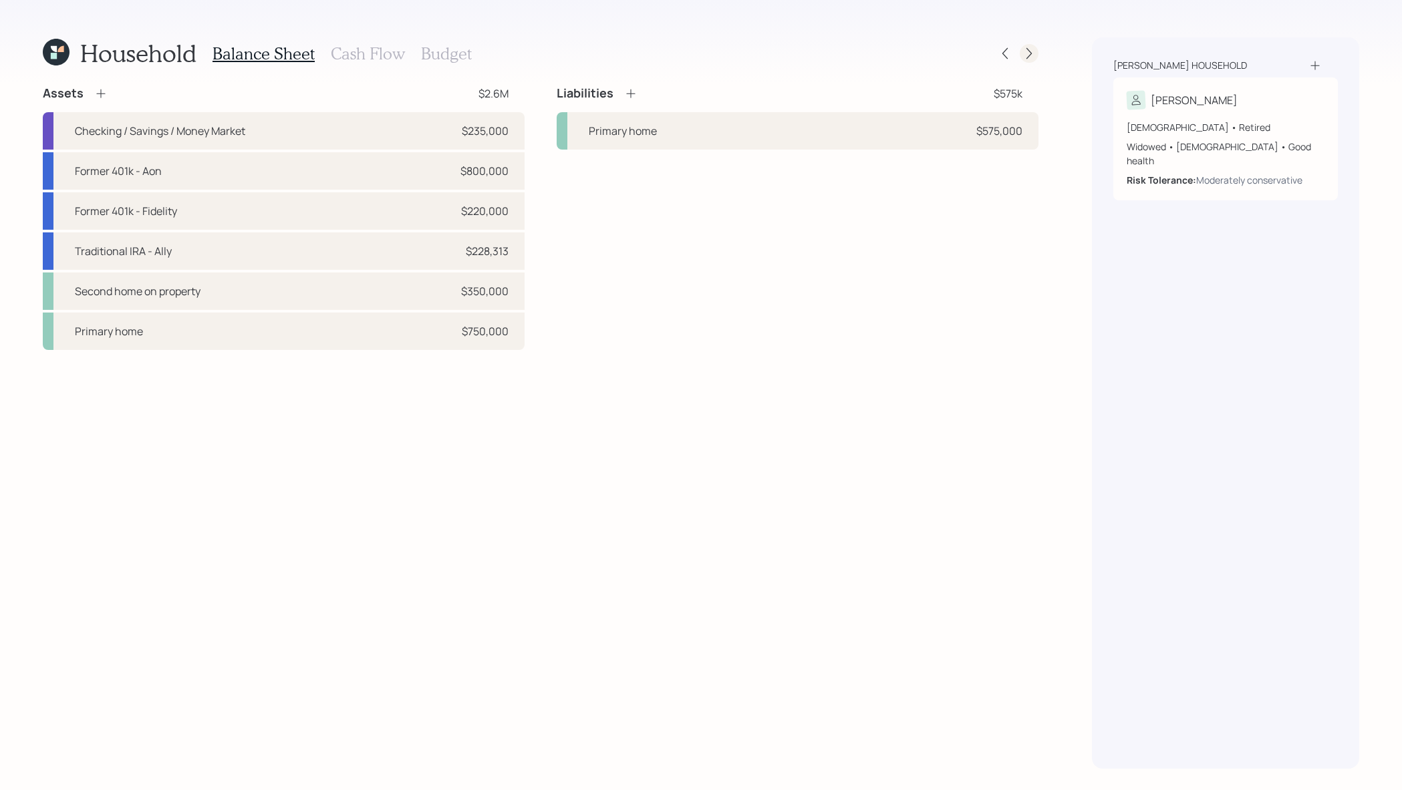
click at [1028, 56] on icon at bounding box center [1028, 53] width 5 height 11
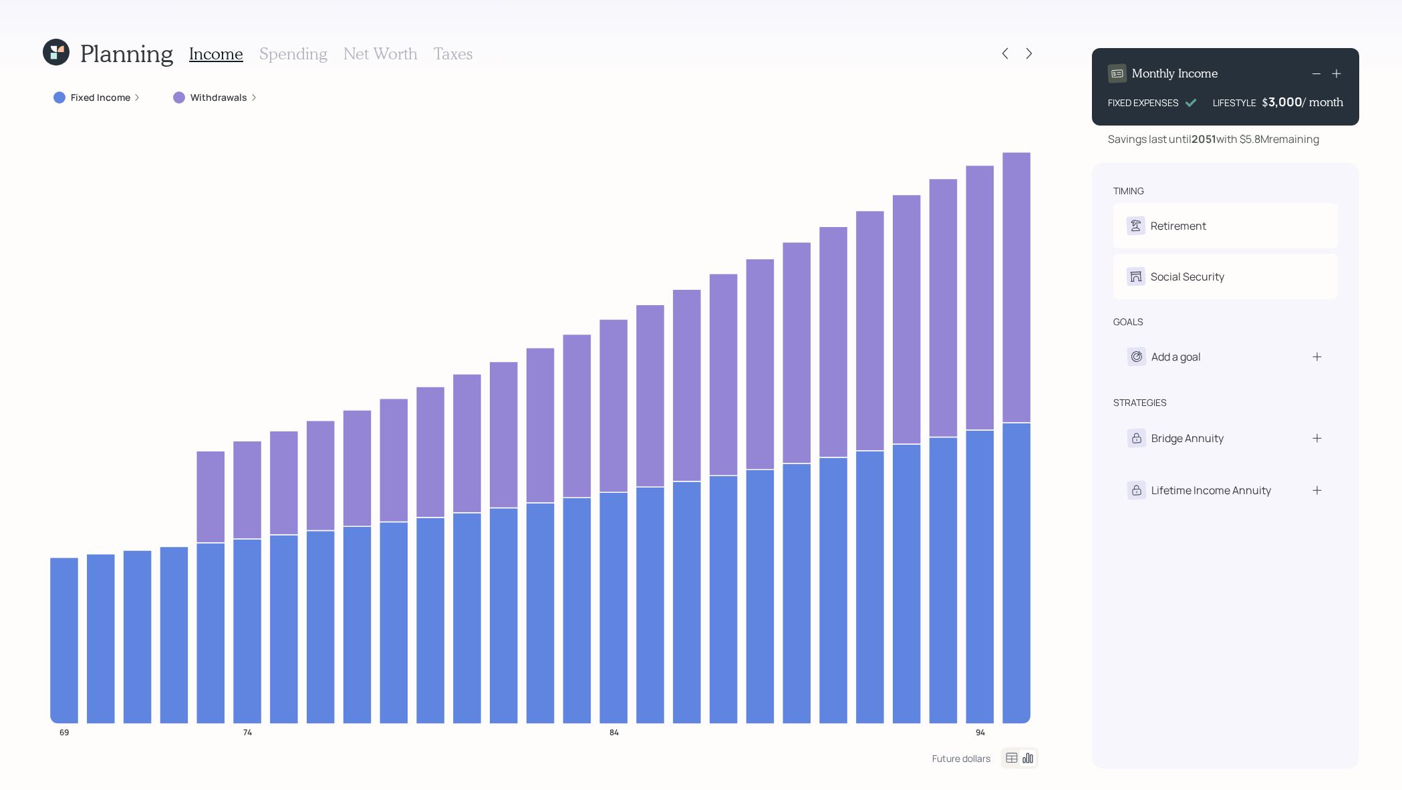
click at [1028, 56] on icon at bounding box center [1028, 53] width 5 height 11
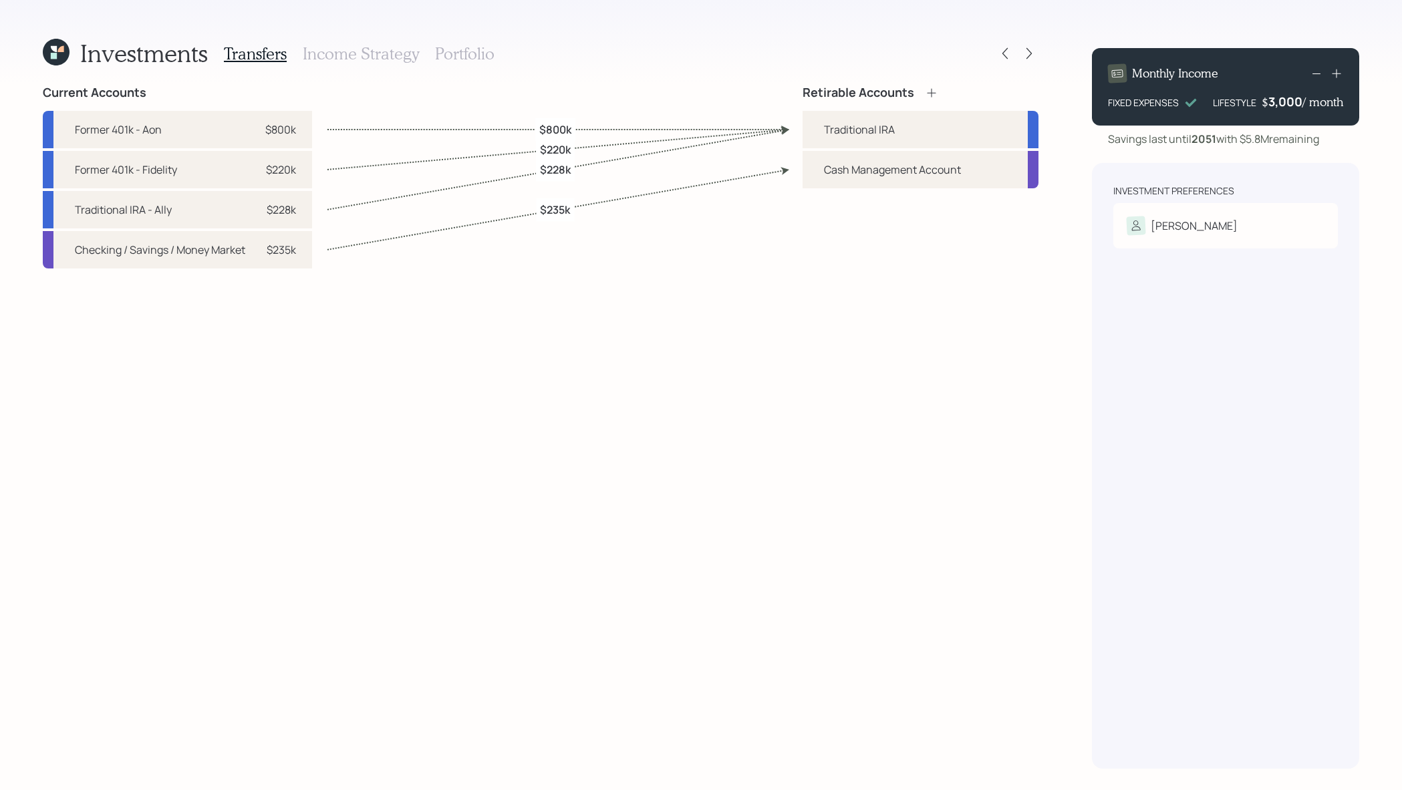
click at [1028, 56] on icon at bounding box center [1028, 53] width 5 height 11
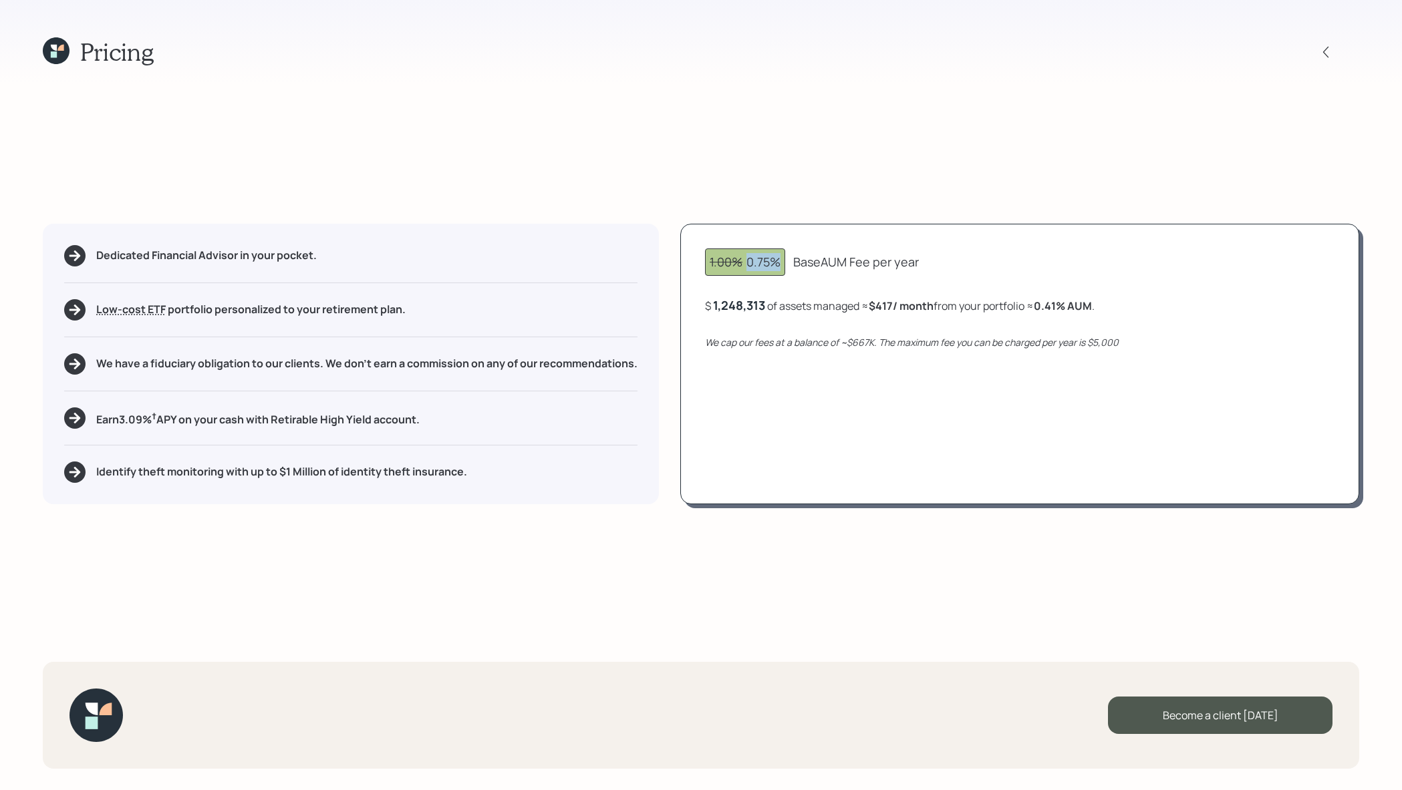
drag, startPoint x: 781, startPoint y: 265, endPoint x: 750, endPoint y: 266, distance: 30.7
click at [750, 266] on div "1.00% 0.75%" at bounding box center [745, 262] width 71 height 18
click at [766, 282] on div "1.00% 0.75% Base AUM Fee per year $ 1,248,313 of assets managed ≈ $417 / month …" at bounding box center [1019, 364] width 679 height 281
drag, startPoint x: 900, startPoint y: 303, endPoint x: 875, endPoint y: 307, distance: 25.0
click at [875, 307] on b "$417 / month" at bounding box center [901, 306] width 65 height 15
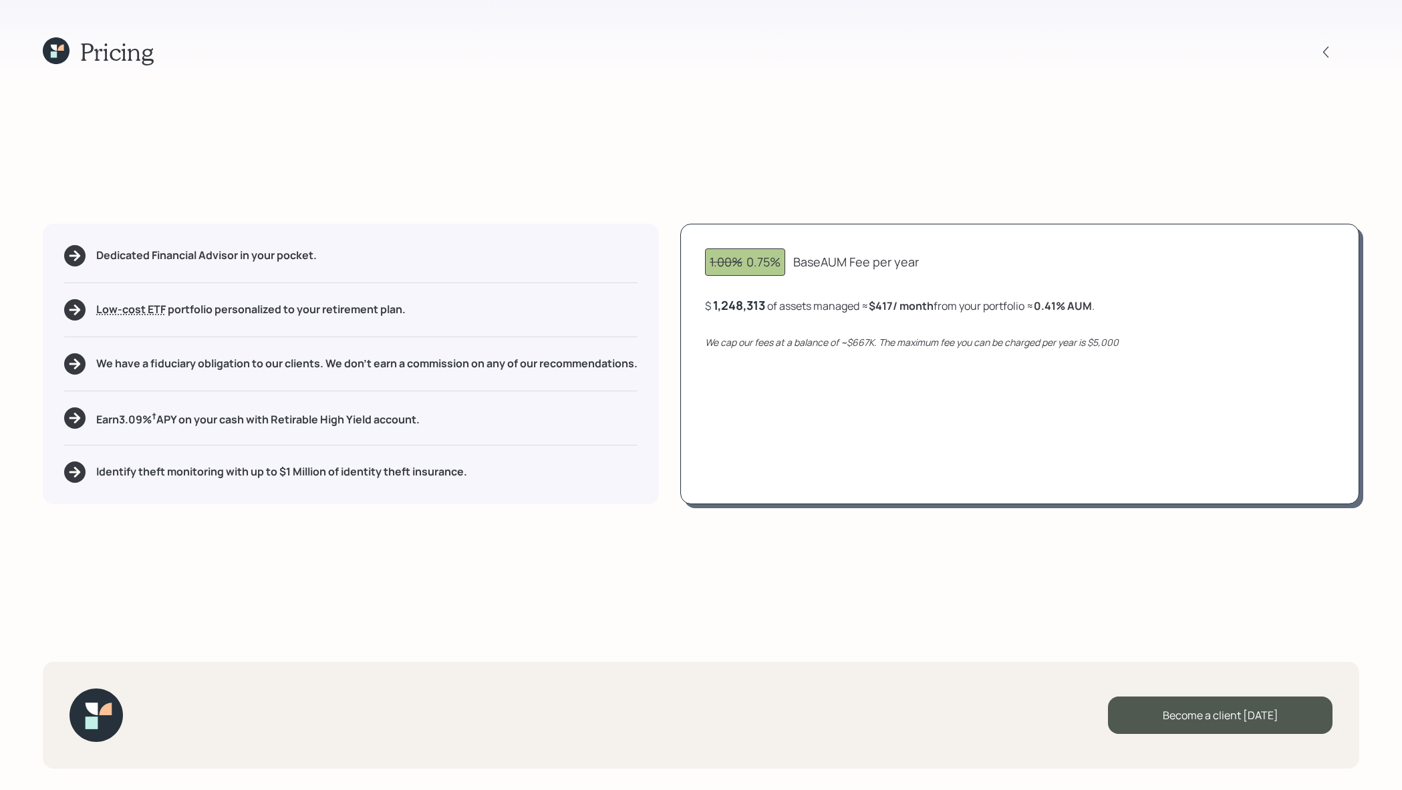
click at [880, 313] on b "$417 / month" at bounding box center [901, 306] width 65 height 15
click at [51, 48] on icon at bounding box center [56, 50] width 27 height 27
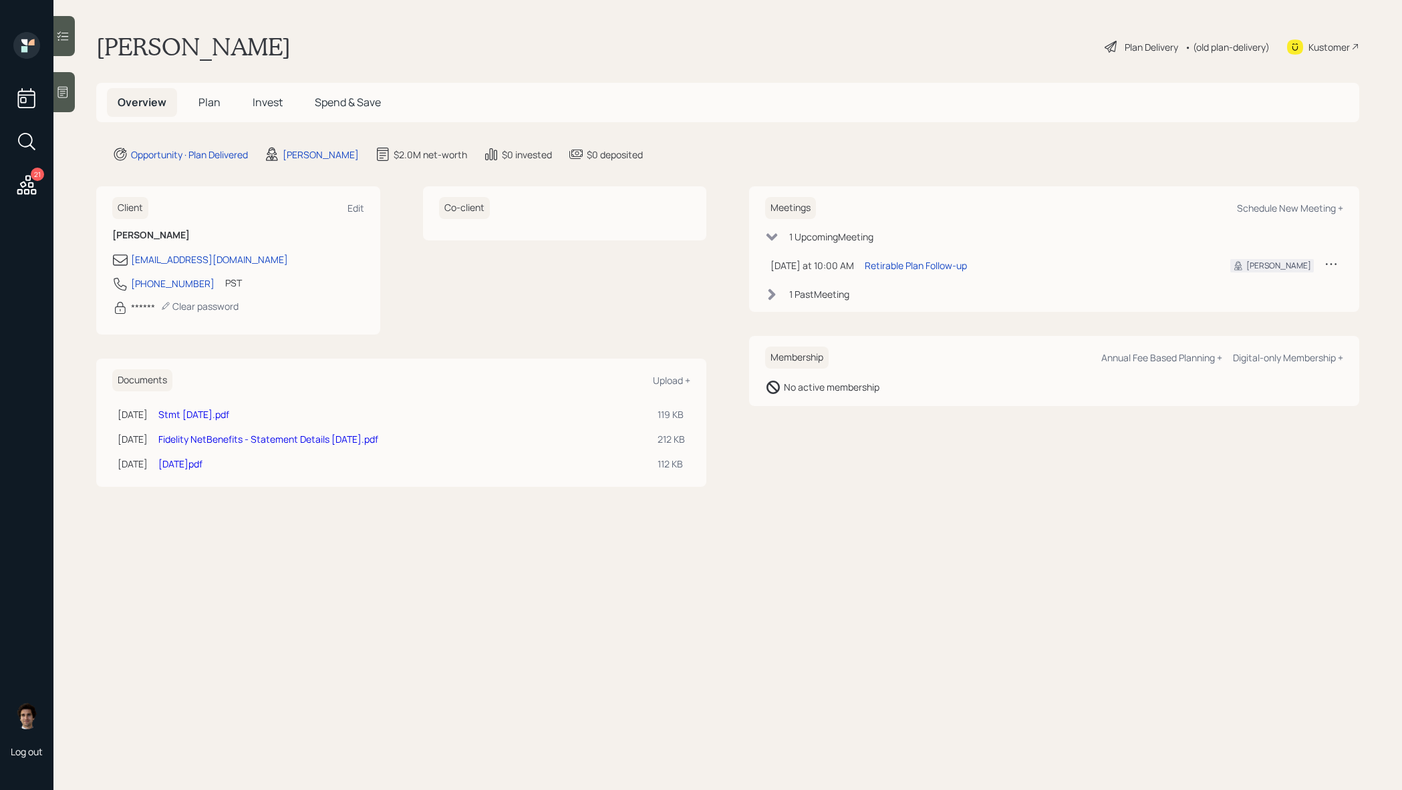
click at [51, 48] on div "21 Log out" at bounding box center [26, 395] width 53 height 790
click at [269, 88] on div "Overview Plan Invest Spend & Save" at bounding box center [727, 102] width 1263 height 39
click at [269, 98] on span "Invest" at bounding box center [268, 102] width 30 height 15
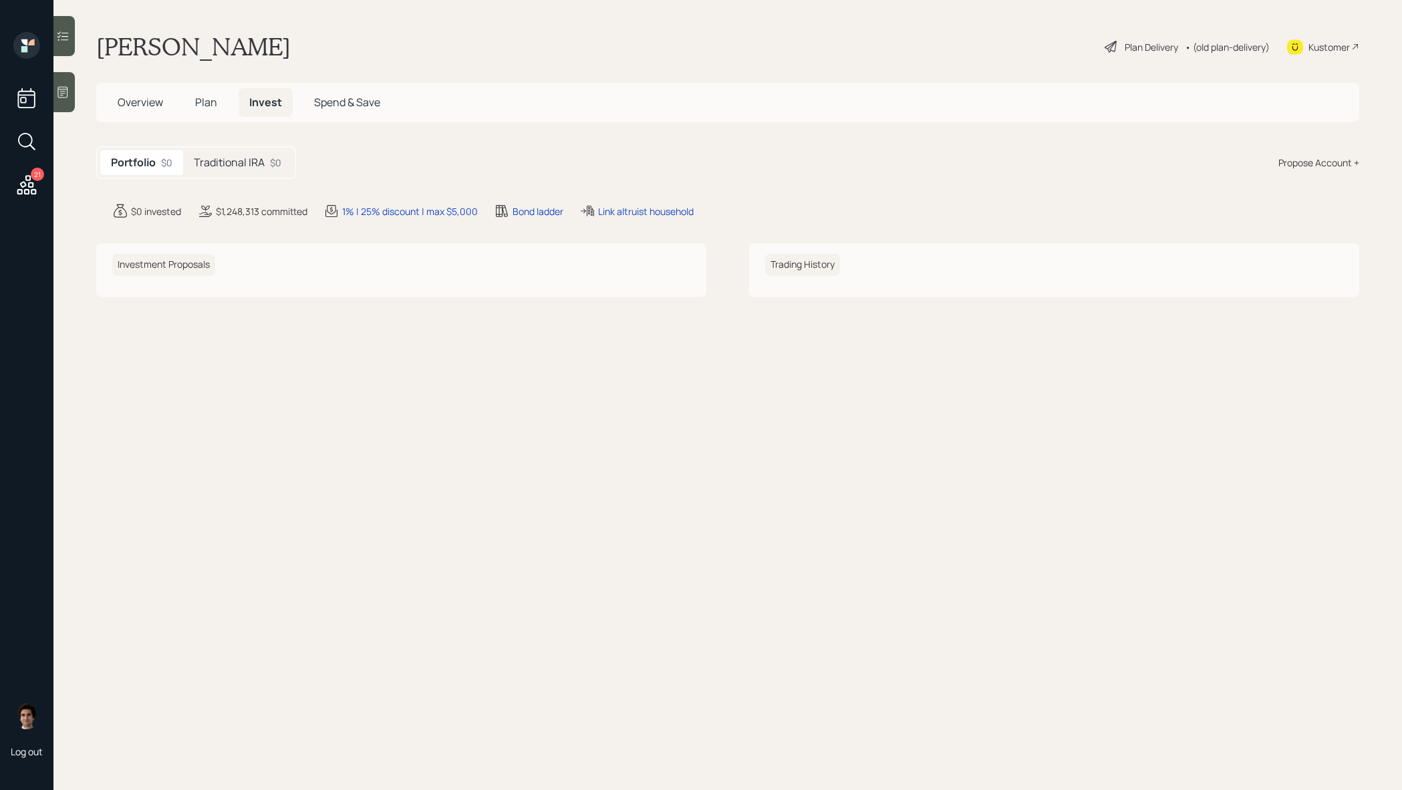
click at [253, 164] on h5 "Traditional IRA" at bounding box center [229, 162] width 71 height 13
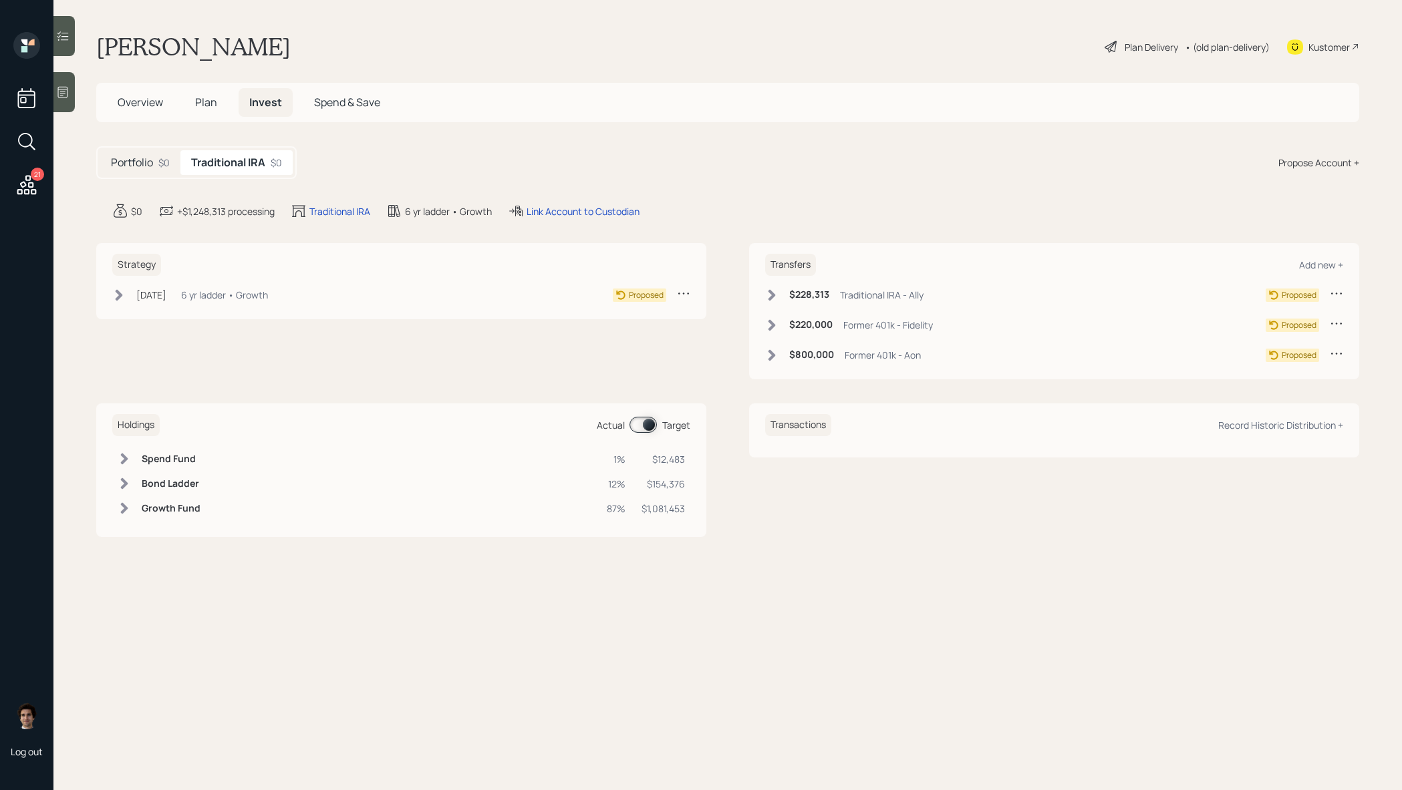
click at [158, 165] on div "Portfolio $0" at bounding box center [140, 162] width 80 height 25
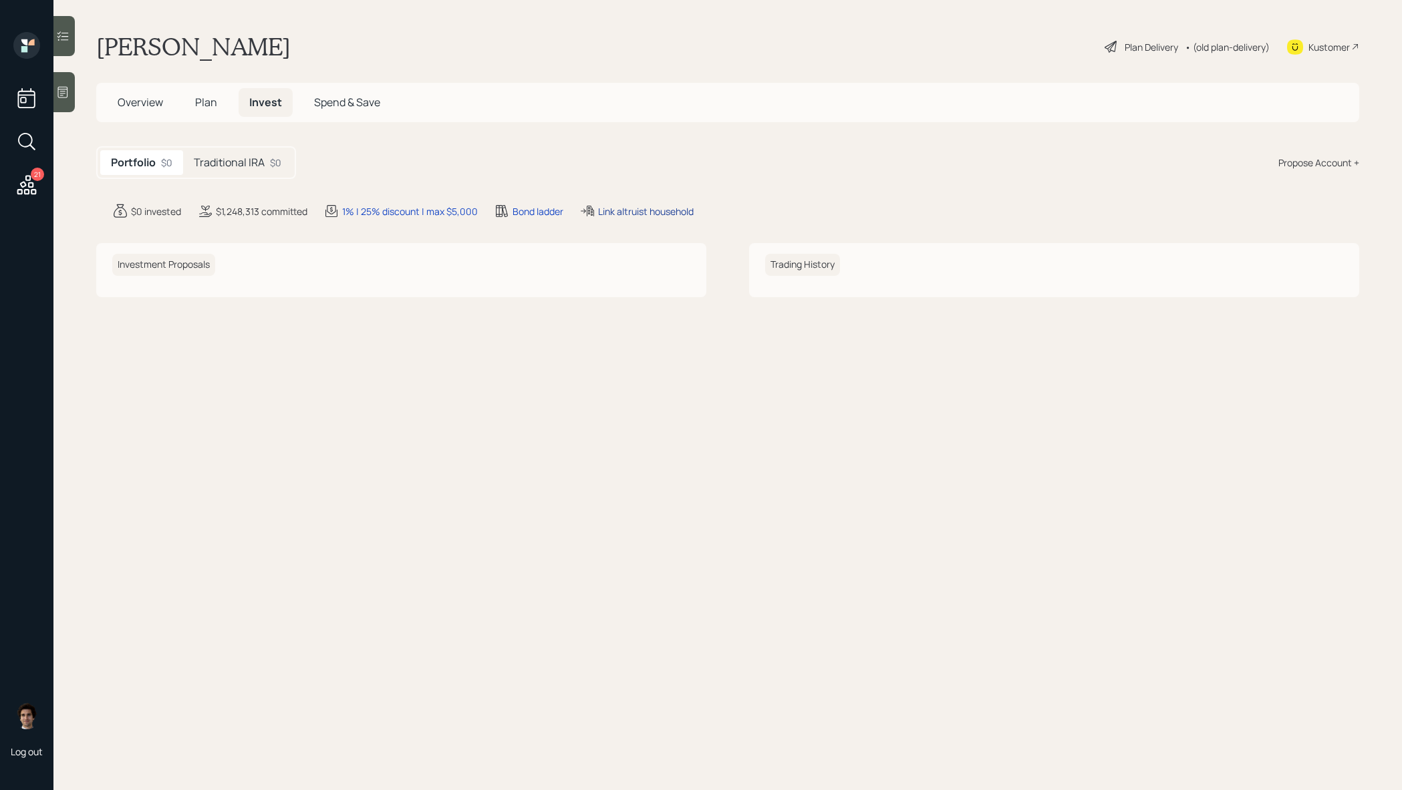
click at [609, 211] on div "Link altruist household" at bounding box center [646, 211] width 96 height 14
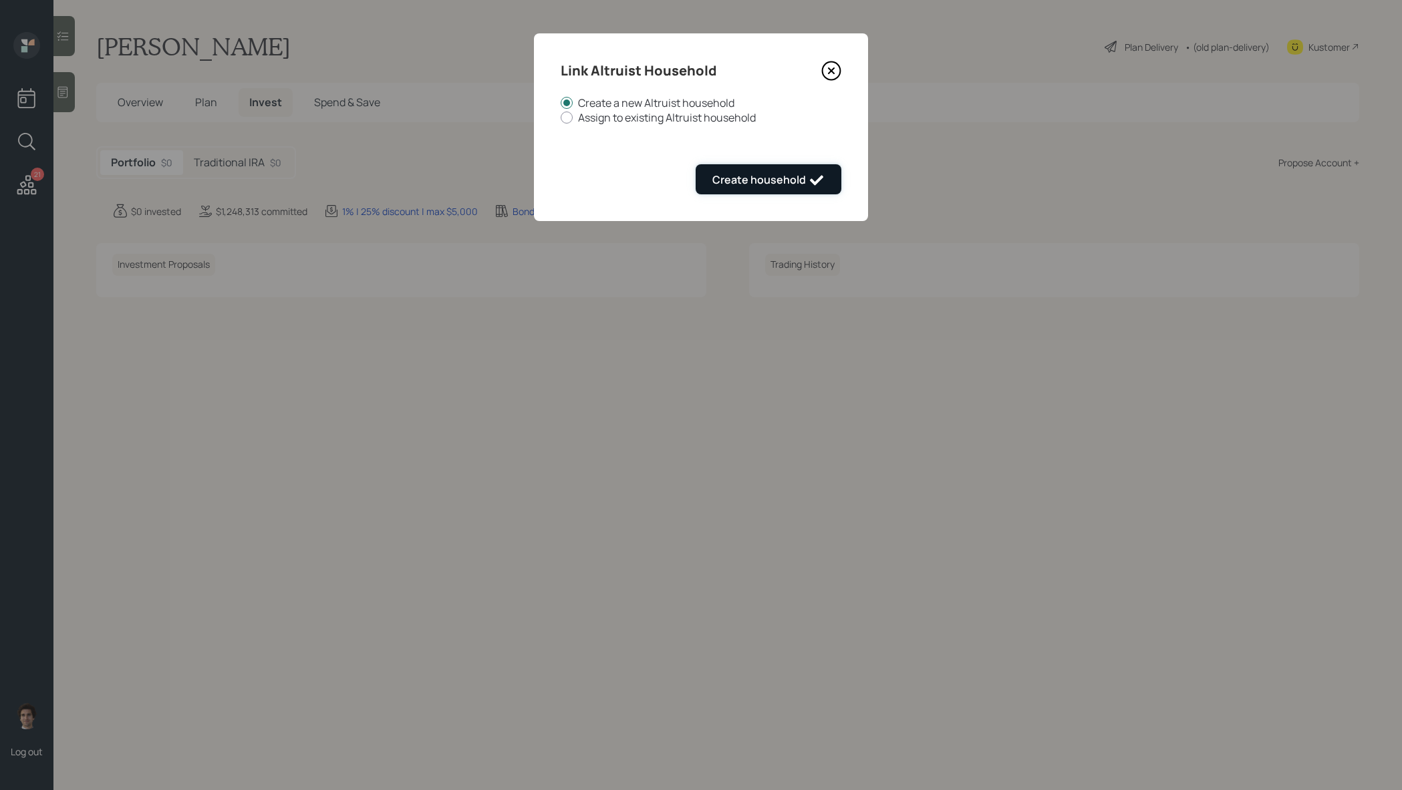
click at [761, 178] on div "Create household" at bounding box center [768, 180] width 112 height 16
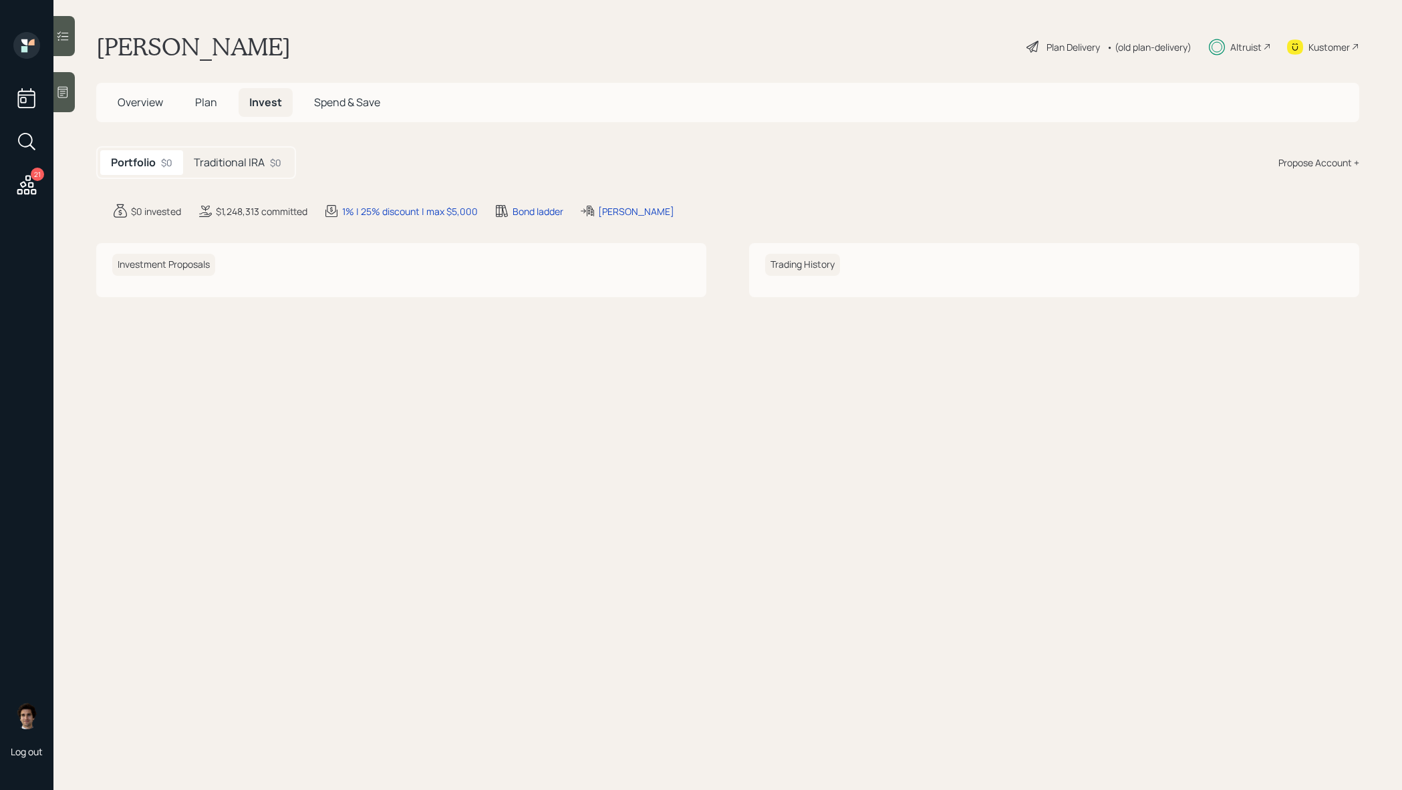
click at [1249, 51] on div "Altruist" at bounding box center [1245, 47] width 31 height 14
click at [142, 104] on span "Overview" at bounding box center [140, 102] width 45 height 15
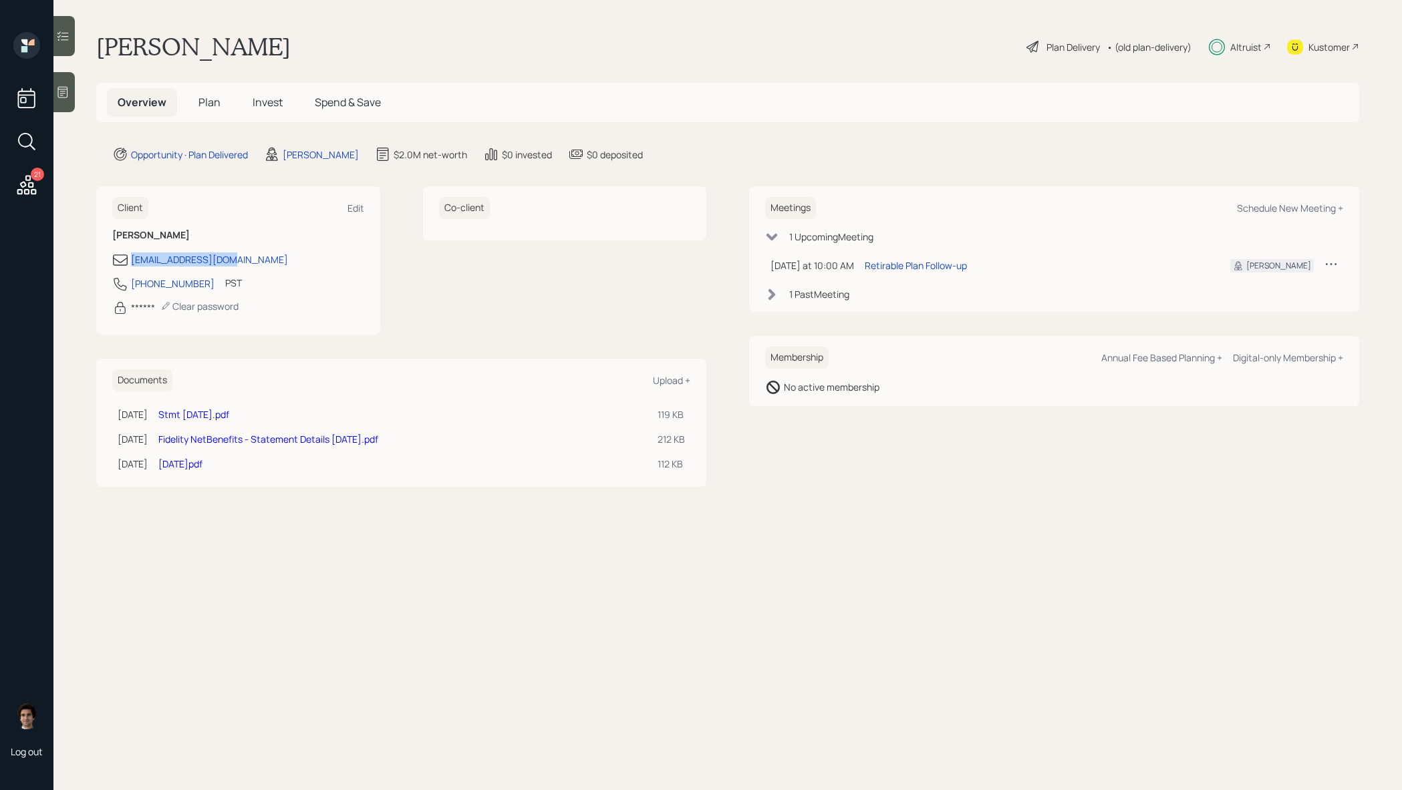
drag, startPoint x: 247, startPoint y: 269, endPoint x: 125, endPoint y: 267, distance: 122.3
click at [125, 267] on div "Djpires86@yahoo.com 408-757-3309 PST Currently 7:21 AM ****** Clear password" at bounding box center [238, 288] width 252 height 72
copy div "[EMAIL_ADDRESS][DOMAIN_NAME]"
drag, startPoint x: 201, startPoint y: 288, endPoint x: 126, endPoint y: 287, distance: 74.8
click at [126, 287] on div "408-757-3309 PST Currently 7:22 AM" at bounding box center [238, 288] width 252 height 24
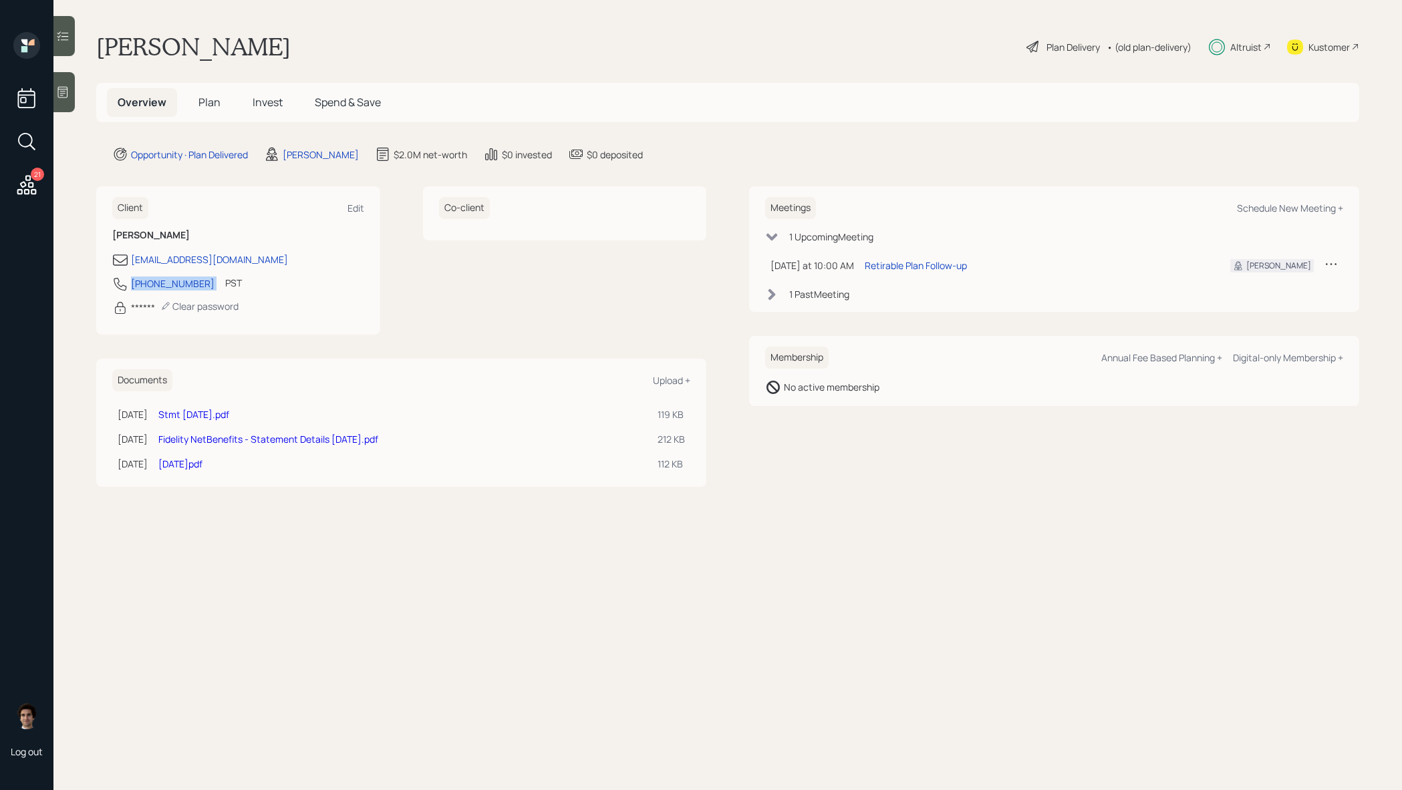
copy div "[PHONE_NUMBER]"
click at [222, 107] on h5 "Plan" at bounding box center [209, 102] width 43 height 29
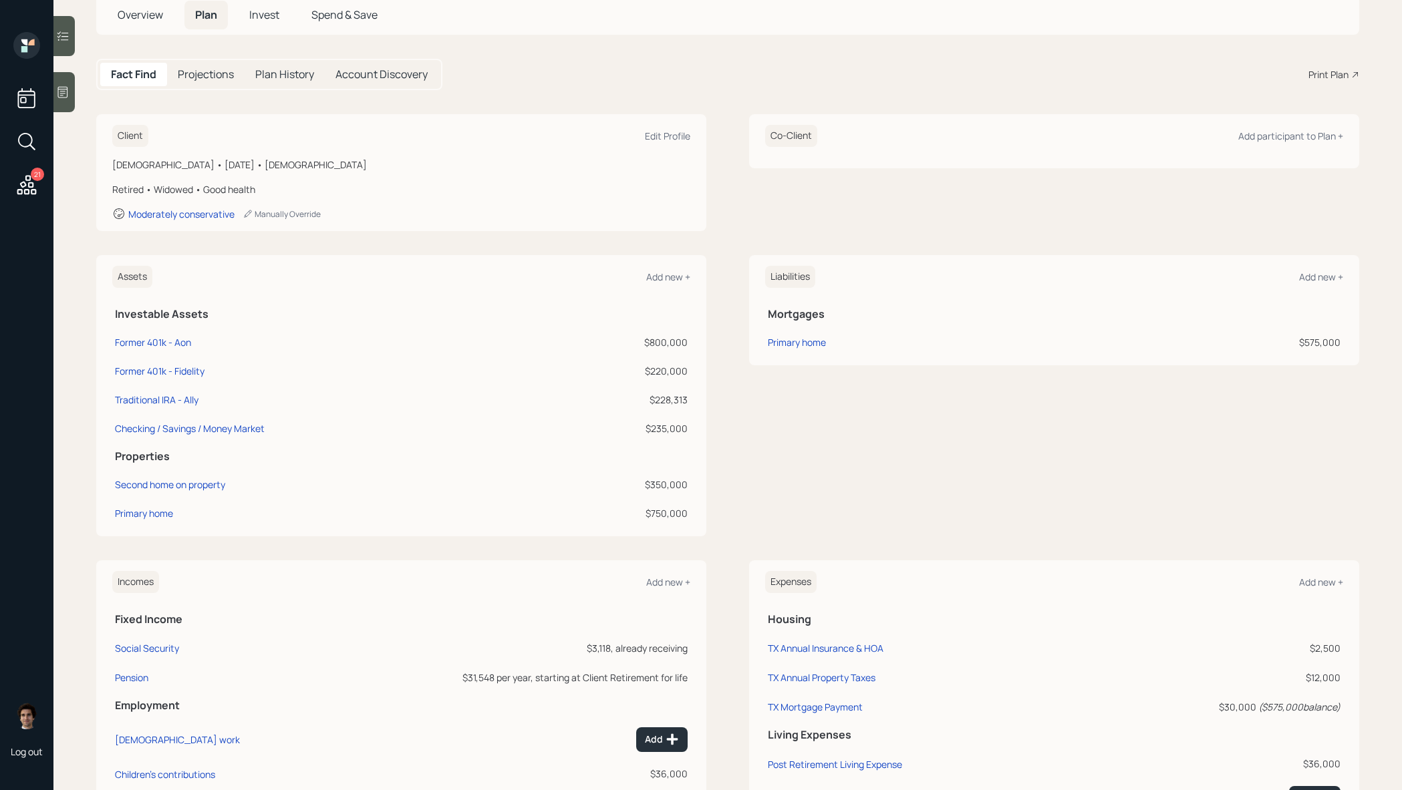
scroll to position [86, 0]
click at [152, 15] on span "Overview" at bounding box center [140, 16] width 45 height 15
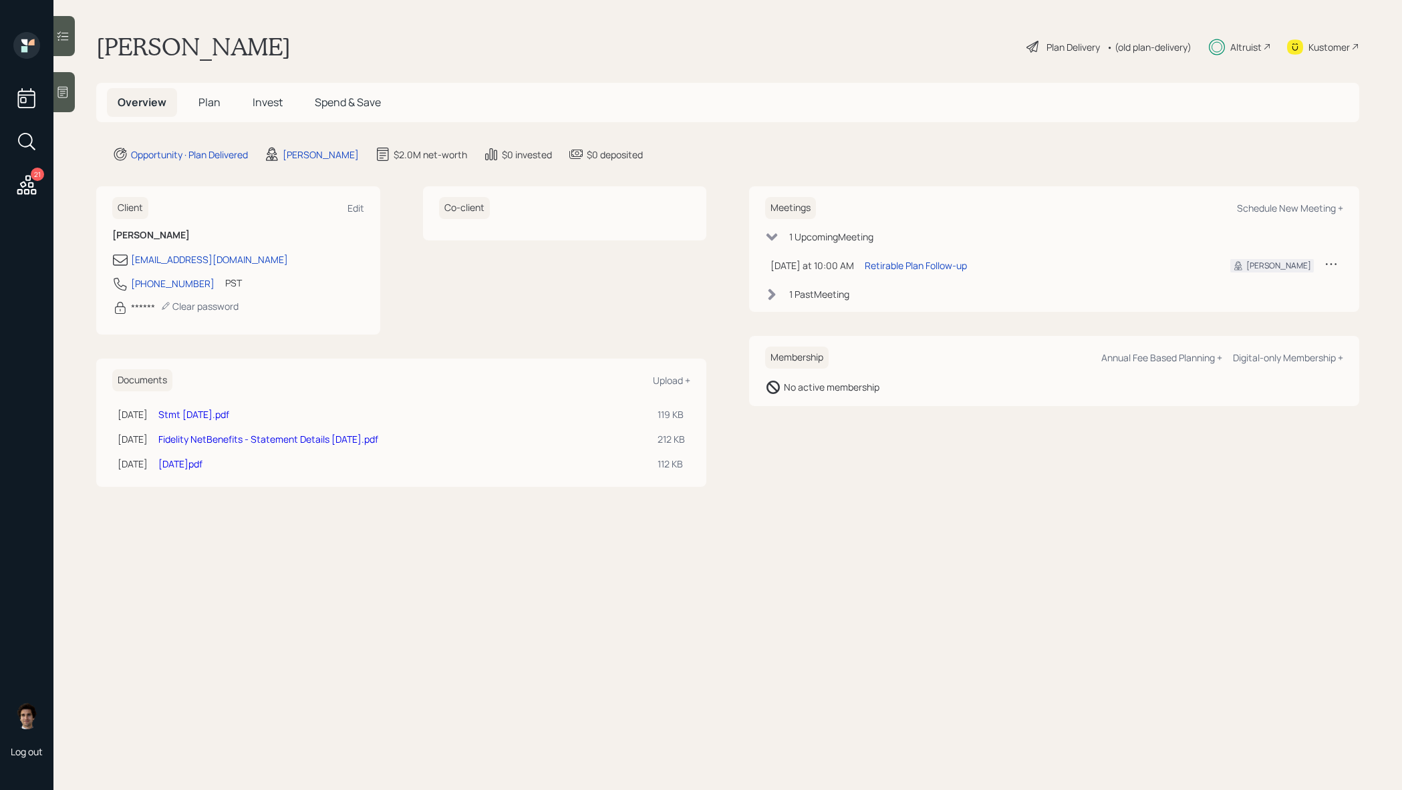
click at [224, 112] on h5 "Plan" at bounding box center [209, 102] width 43 height 29
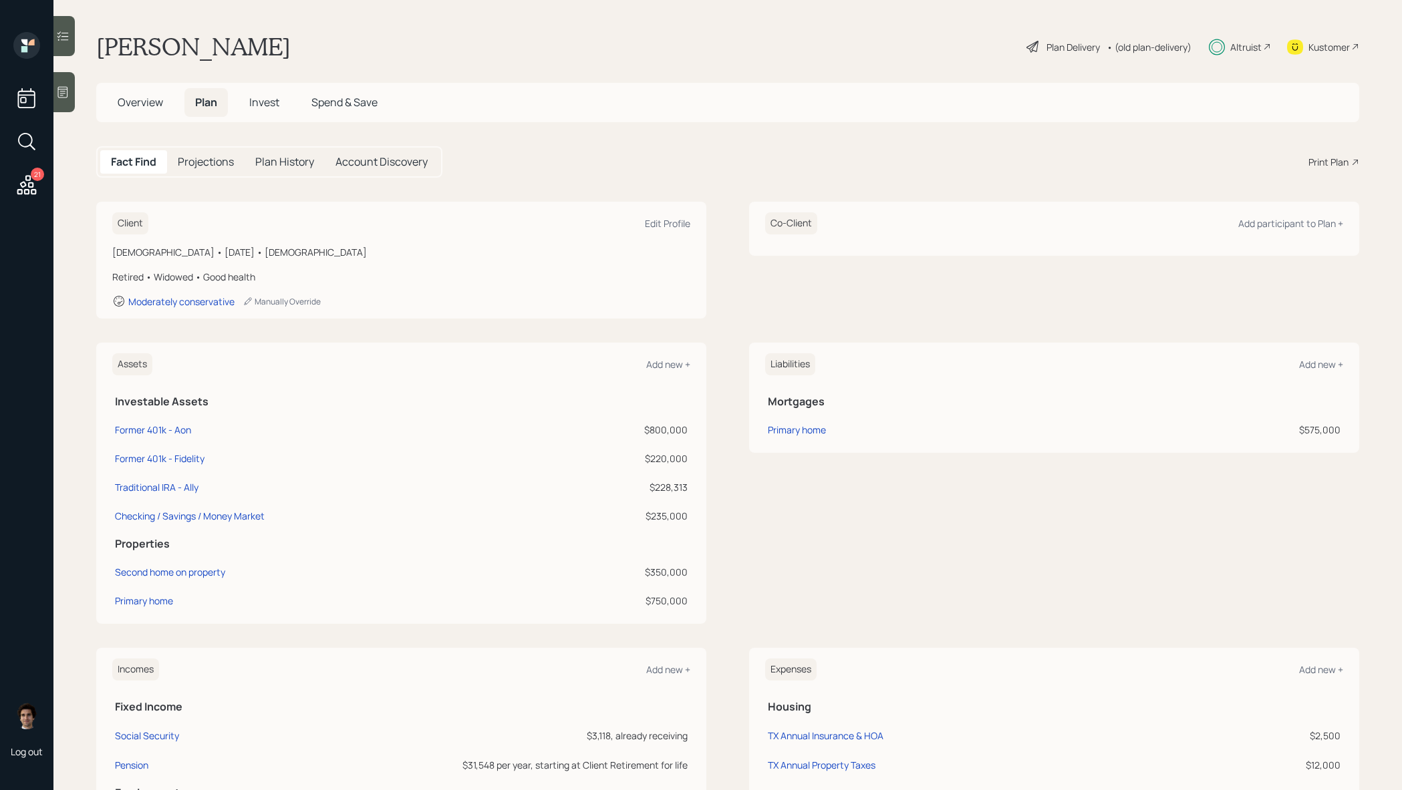
click at [269, 110] on h5 "Invest" at bounding box center [264, 102] width 51 height 29
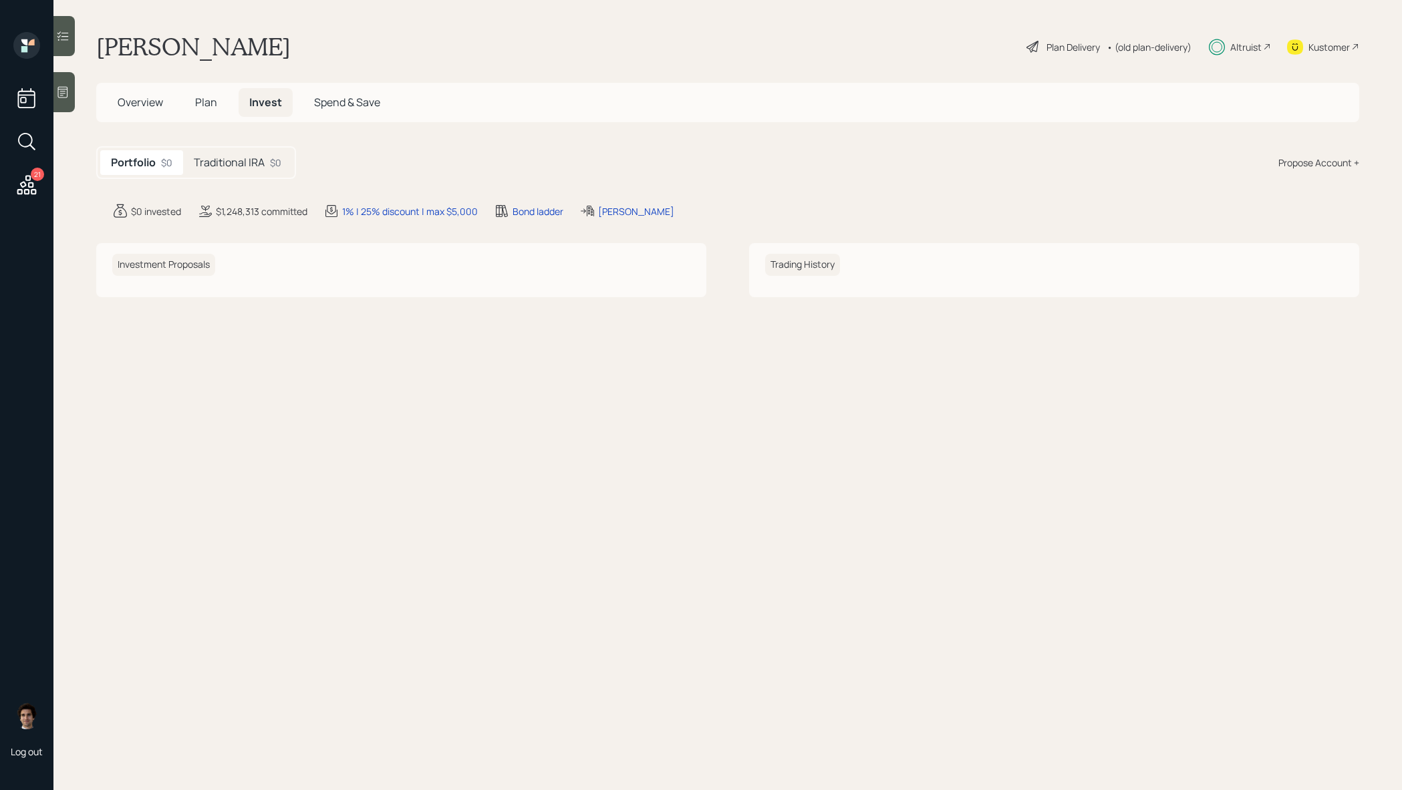
click at [248, 158] on h5 "Traditional IRA" at bounding box center [229, 162] width 71 height 13
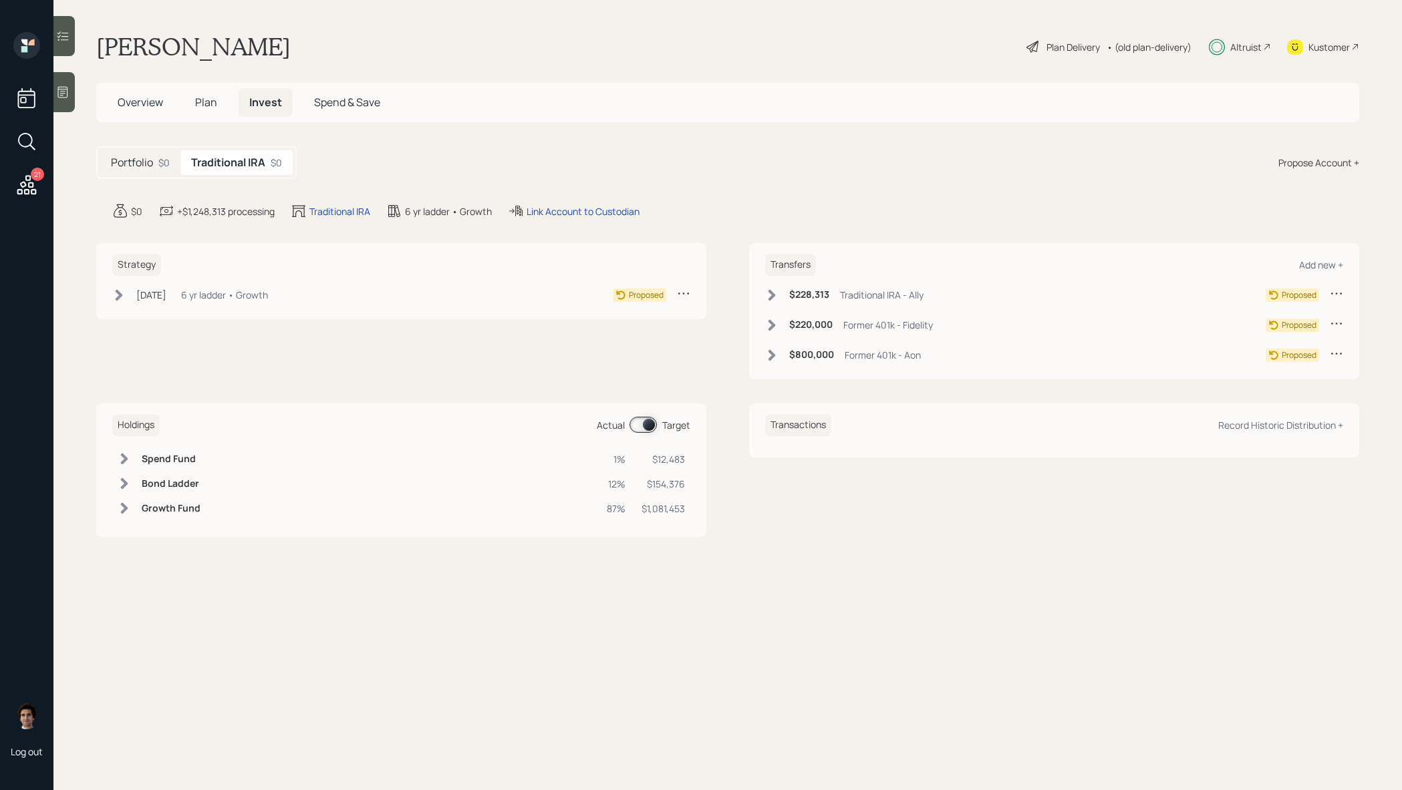
click at [198, 300] on div "Aug 25, 2025 Monday, August 25, 2025 3:47 PM EDT 6 yr ladder • Growth" at bounding box center [190, 295] width 156 height 17
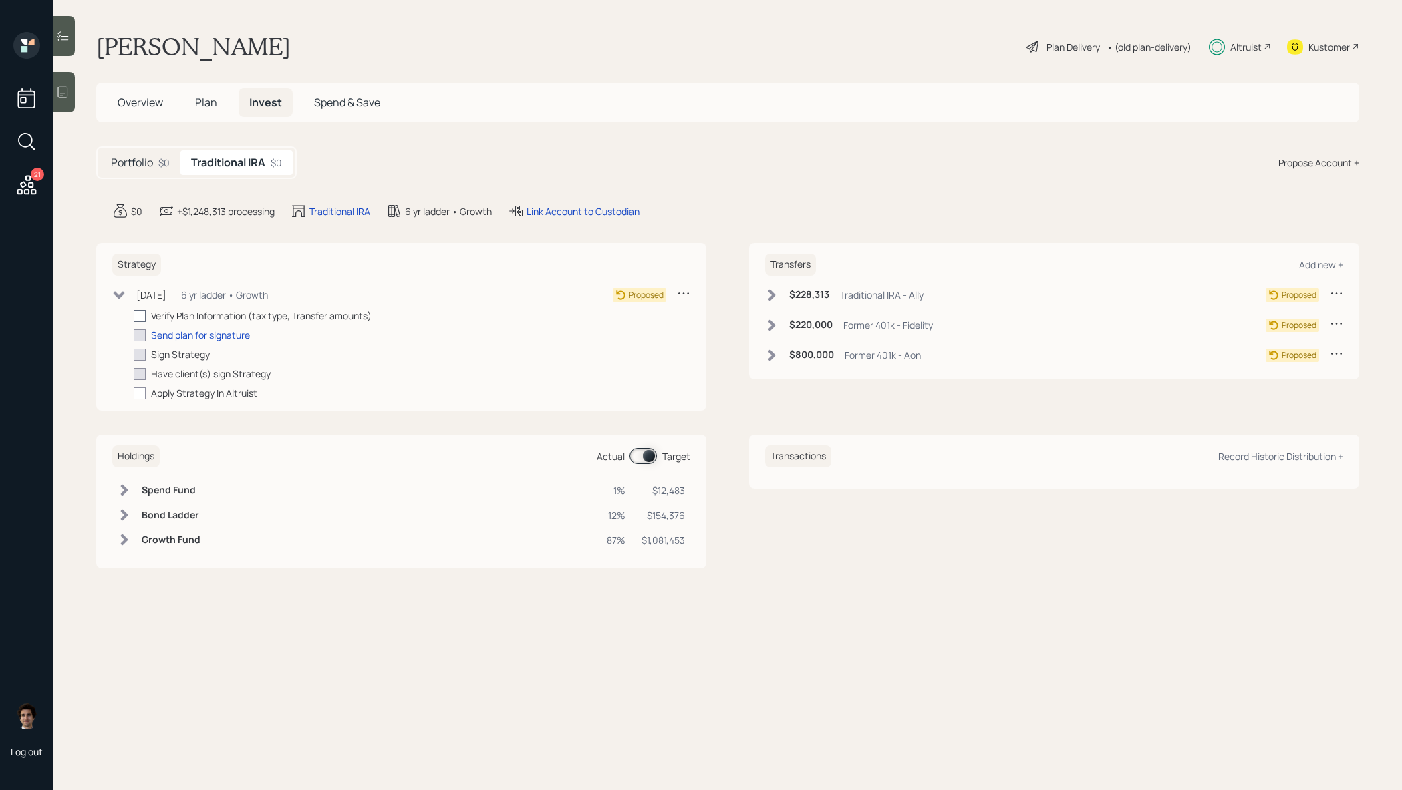
click at [140, 317] on div at bounding box center [140, 316] width 12 height 12
click at [134, 316] on input "checkbox" at bounding box center [133, 315] width 1 height 1
checkbox input "true"
click at [805, 298] on h6 "$228,313" at bounding box center [809, 294] width 40 height 11
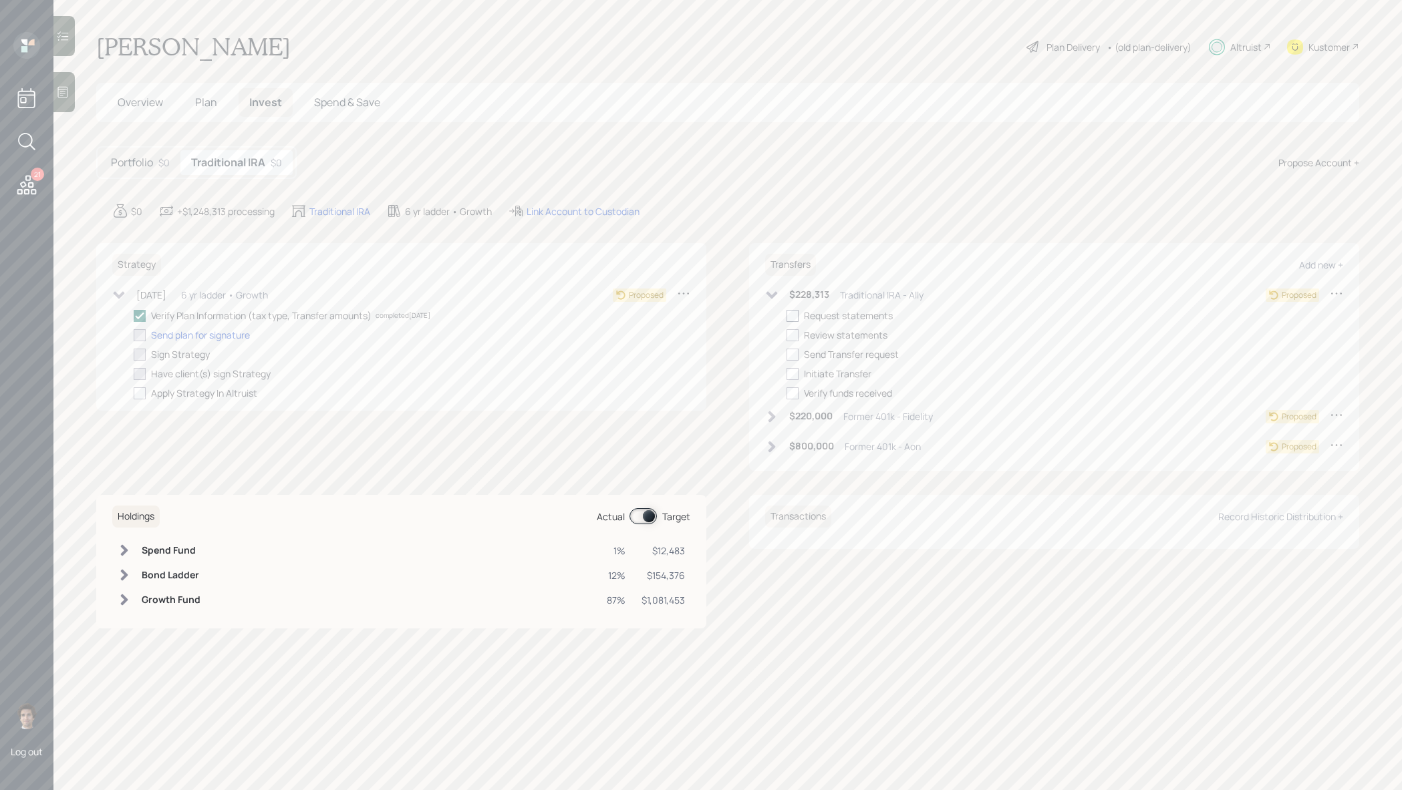
click at [789, 313] on div at bounding box center [792, 316] width 12 height 12
click at [786, 315] on input "checkbox" at bounding box center [786, 315] width 1 height 1
checkbox input "true"
click at [830, 422] on div "$220,000 Former 401k - Fidelity" at bounding box center [849, 416] width 168 height 17
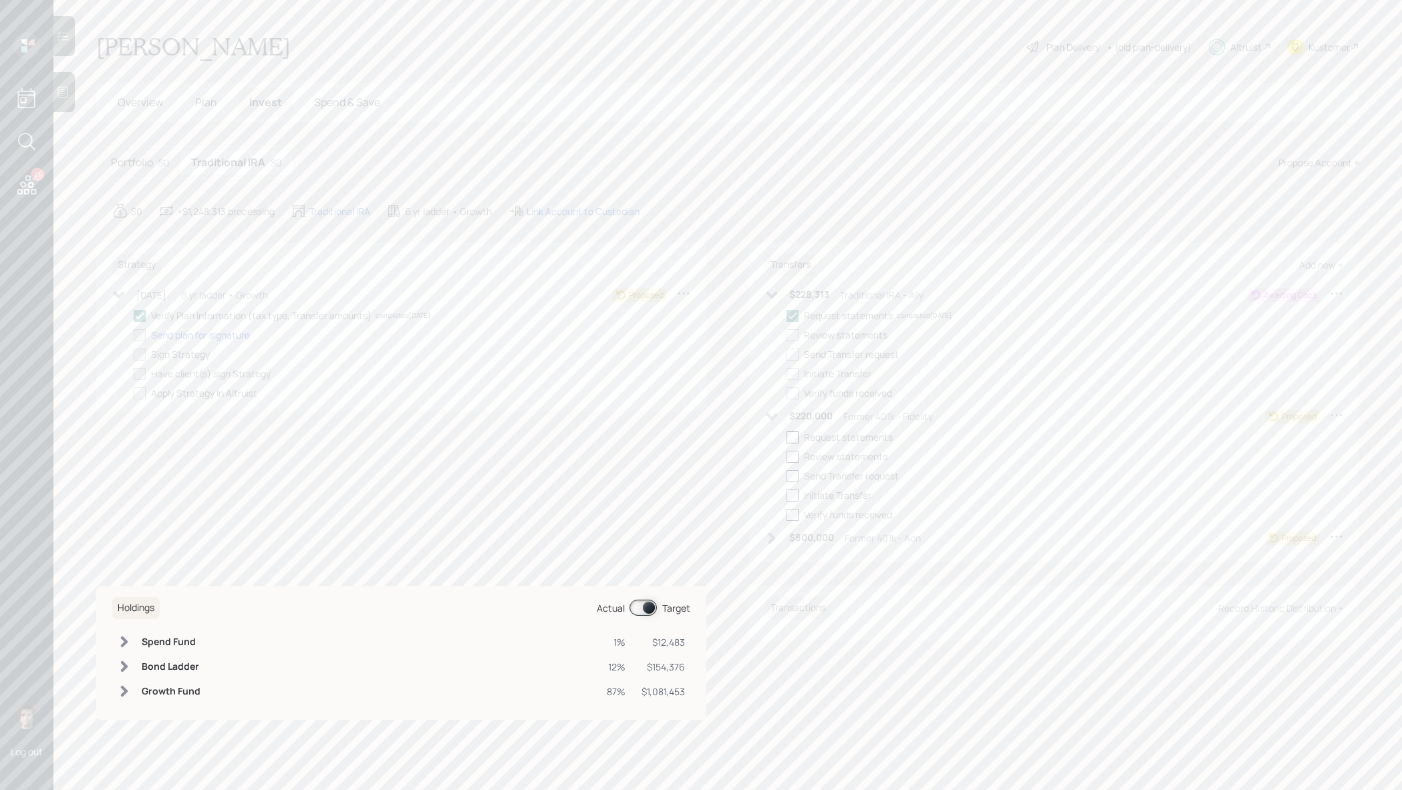
click at [798, 443] on label at bounding box center [794, 437] width 17 height 14
click at [786, 438] on input "checkbox" at bounding box center [786, 437] width 1 height 1
checkbox input "true"
click at [823, 541] on h6 "$800,000" at bounding box center [811, 537] width 45 height 11
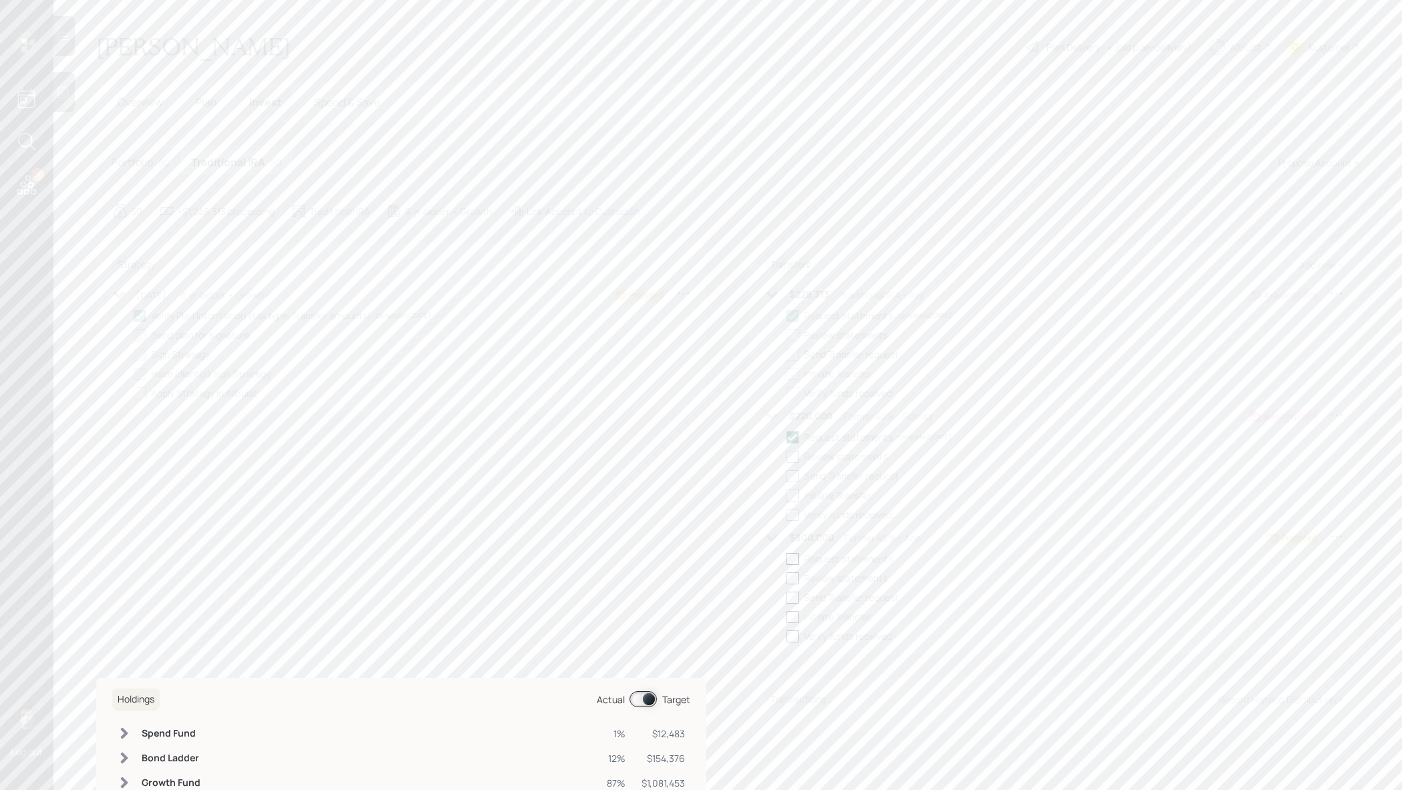
click at [798, 556] on div at bounding box center [792, 559] width 12 height 12
click at [786, 559] on input "checkbox" at bounding box center [786, 559] width 1 height 1
checkbox input "true"
click at [228, 339] on div "Send plan for signature" at bounding box center [200, 335] width 99 height 14
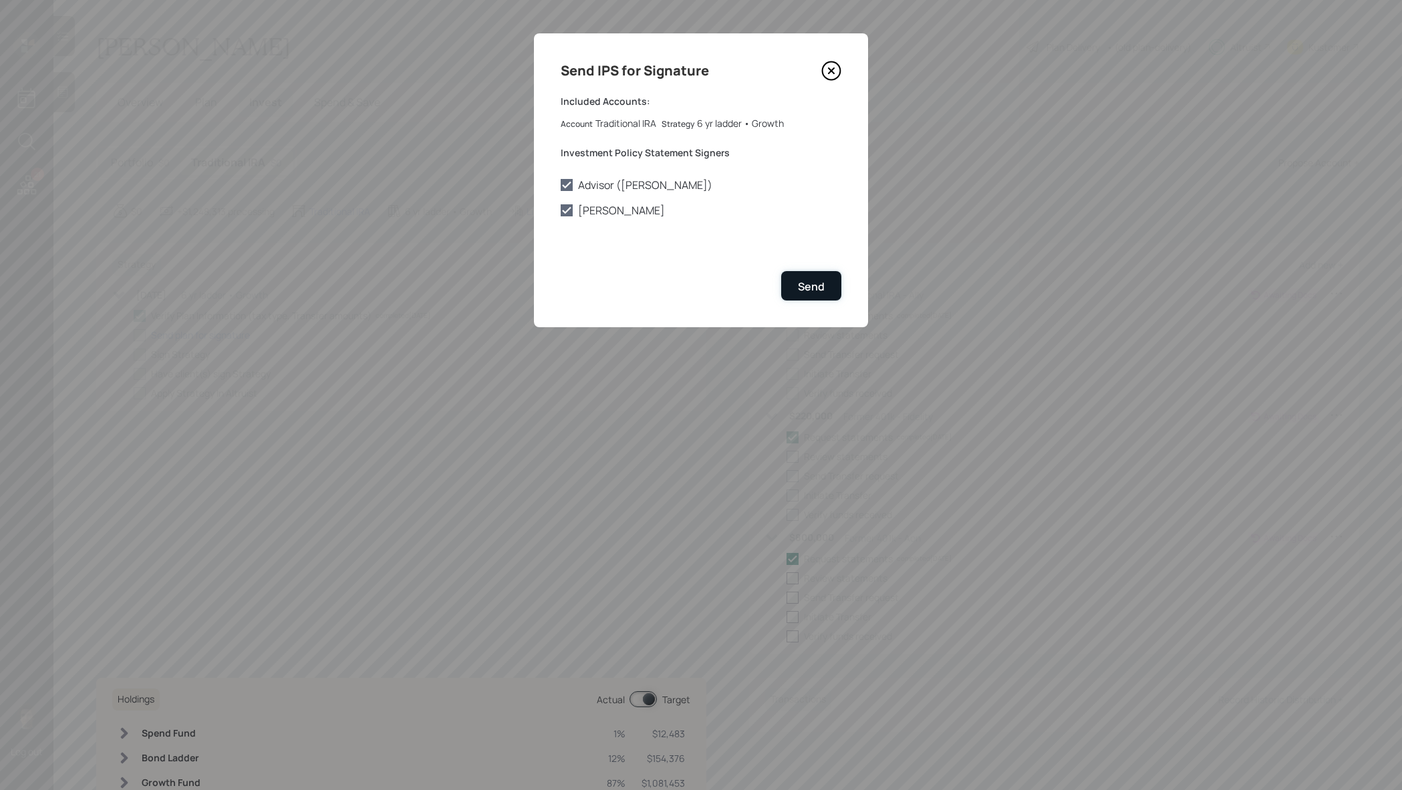
click at [812, 271] on button "Send" at bounding box center [811, 285] width 60 height 29
checkbox input "true"
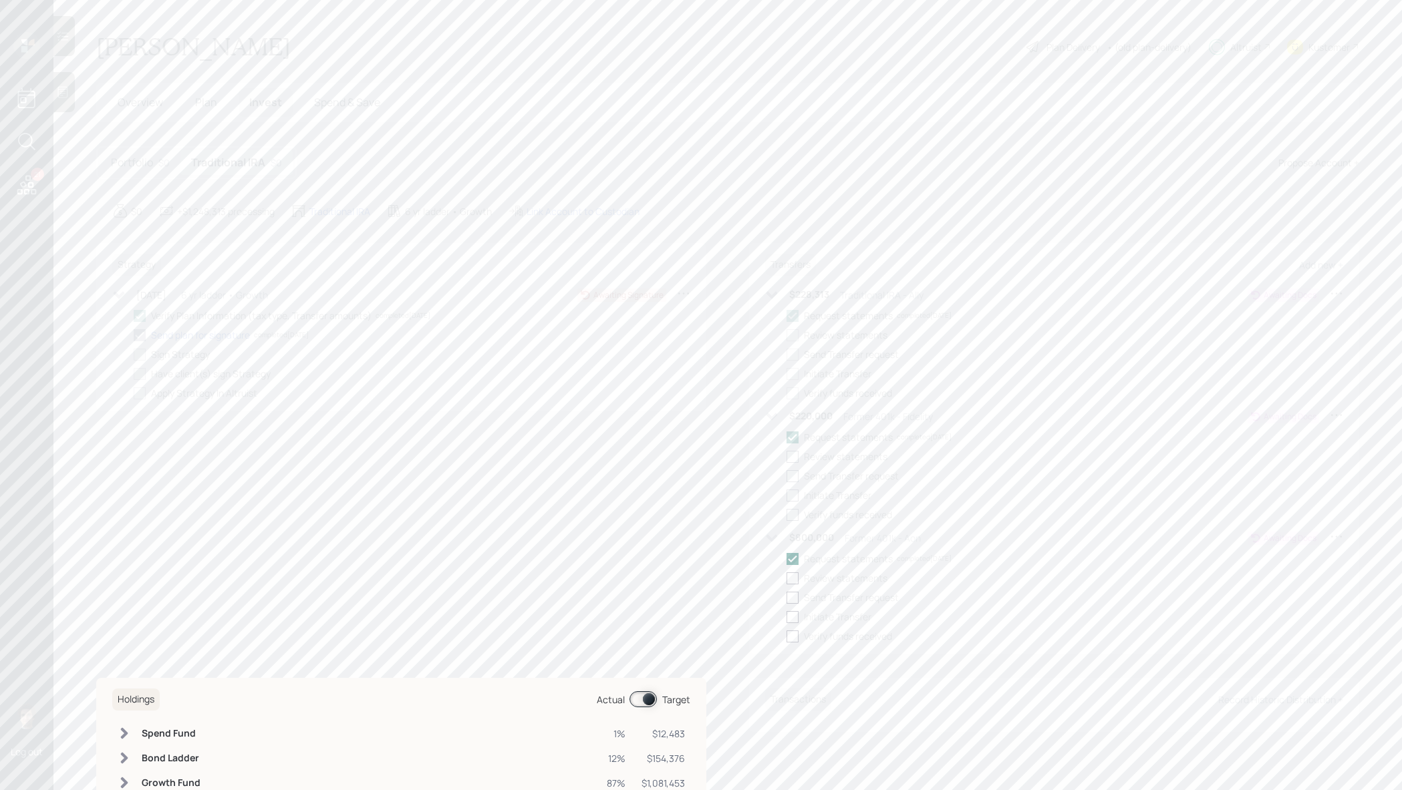
click at [1327, 30] on main "Joan Pires Plan Delivery • (old plan-delivery) Altruist Kustomer Overview Plan …" at bounding box center [727, 395] width 1348 height 790
click at [1327, 45] on div "Kustomer" at bounding box center [1328, 47] width 41 height 14
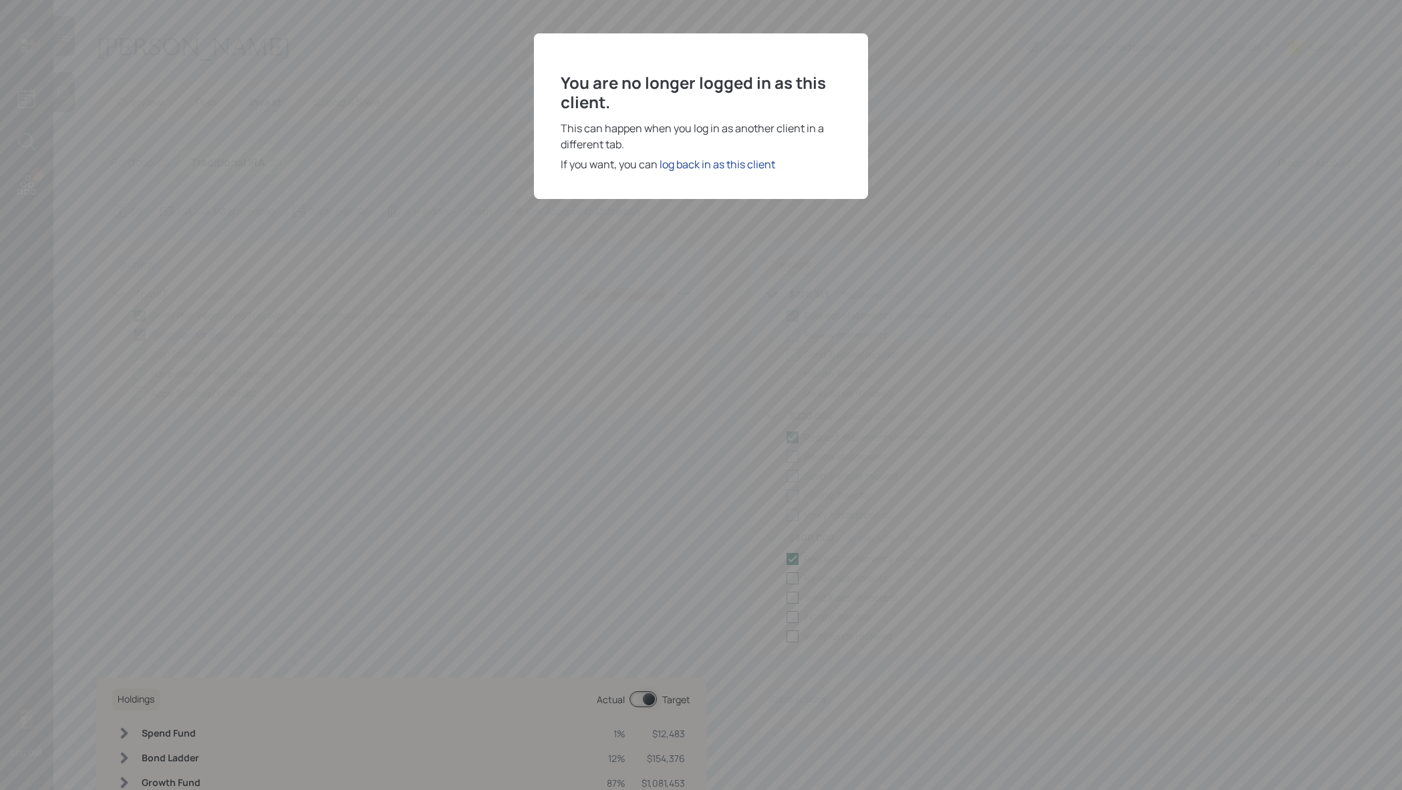
click at [712, 159] on div "log back in as this client" at bounding box center [717, 164] width 116 height 16
